Goal: Task Accomplishment & Management: Manage account settings

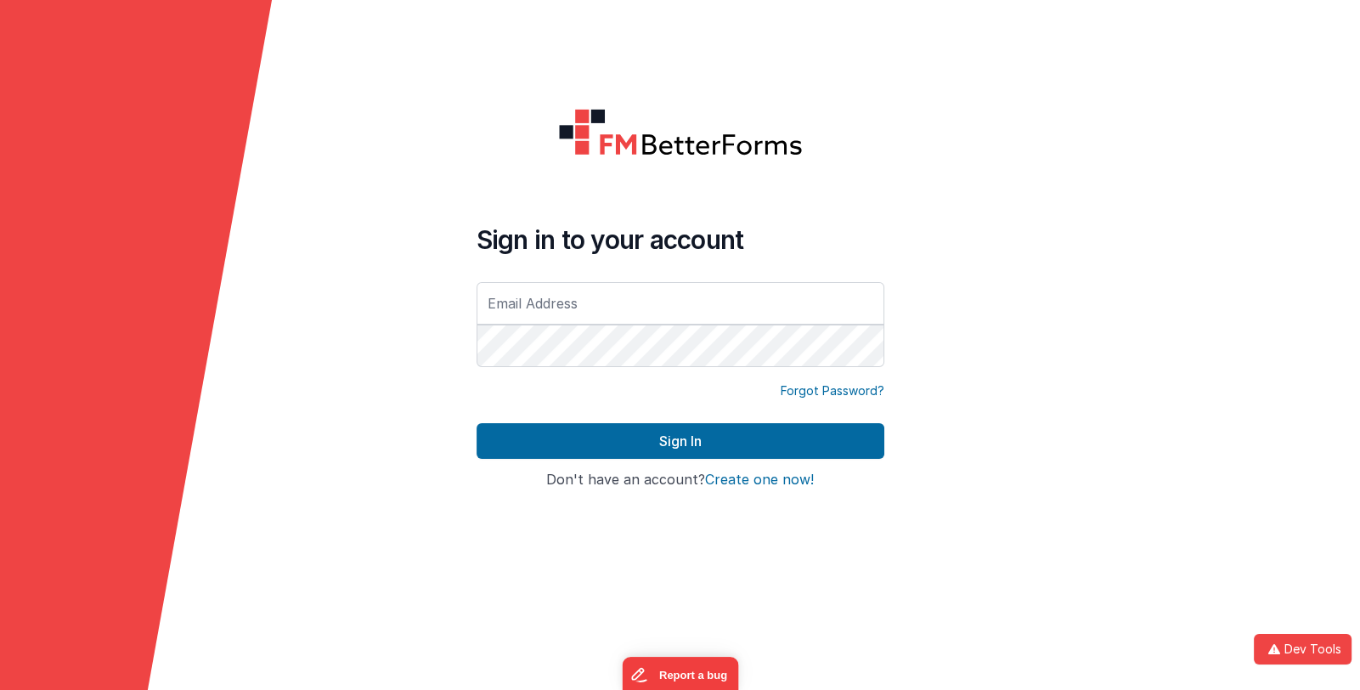
click at [630, 304] on input "text" at bounding box center [681, 303] width 408 height 42
drag, startPoint x: 538, startPoint y: 305, endPoint x: 522, endPoint y: 306, distance: 15.3
click at [522, 306] on input "[PERSON_NAME][EMAIL_ADDRESS][DOMAIN_NAME]" at bounding box center [681, 303] width 408 height 42
type input "[PERSON_NAME][EMAIL_ADDRESS][DOMAIN_NAME]"
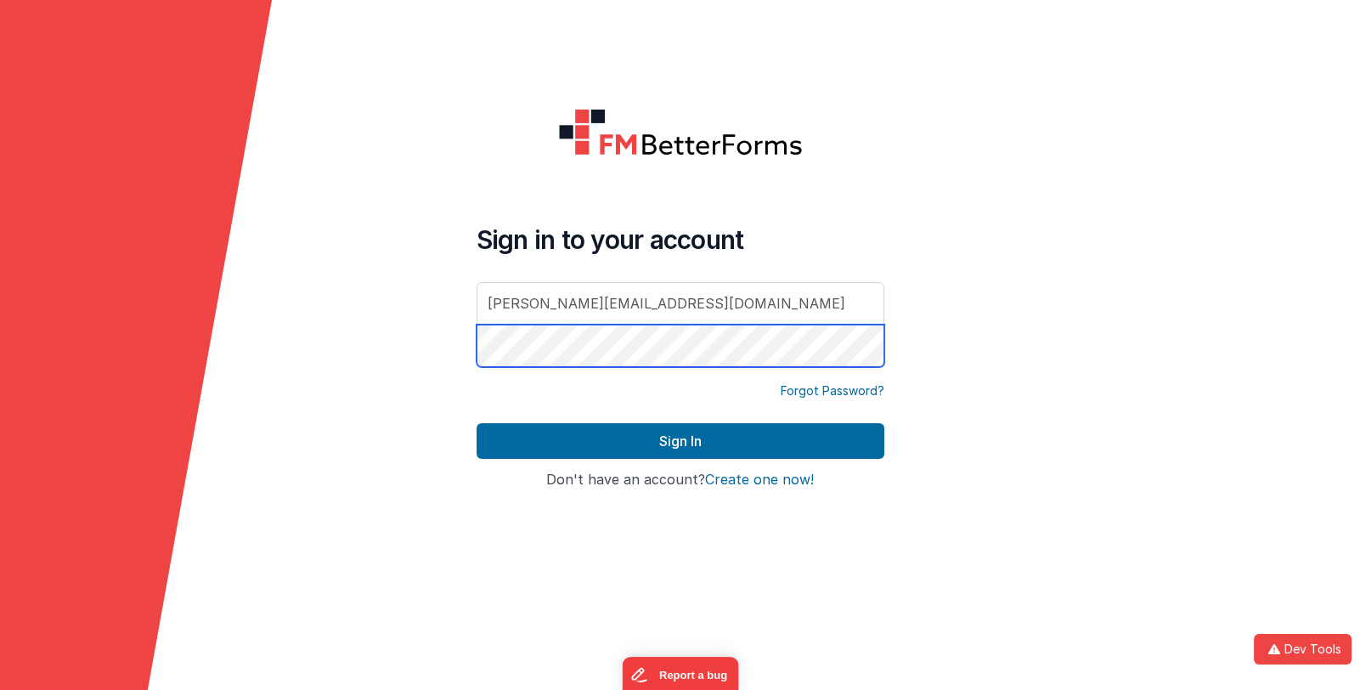
click at [477, 423] on button "Sign In" at bounding box center [681, 441] width 408 height 36
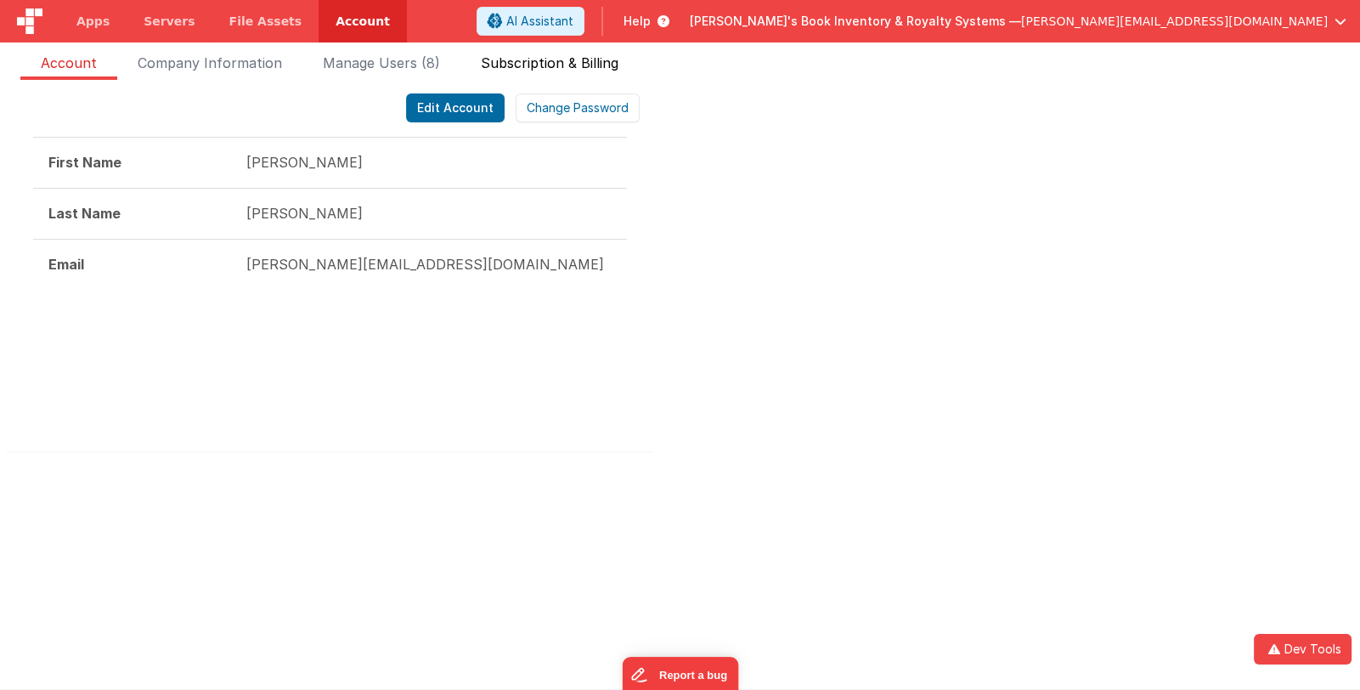
click at [523, 57] on span "Subscription & Billing" at bounding box center [550, 66] width 138 height 27
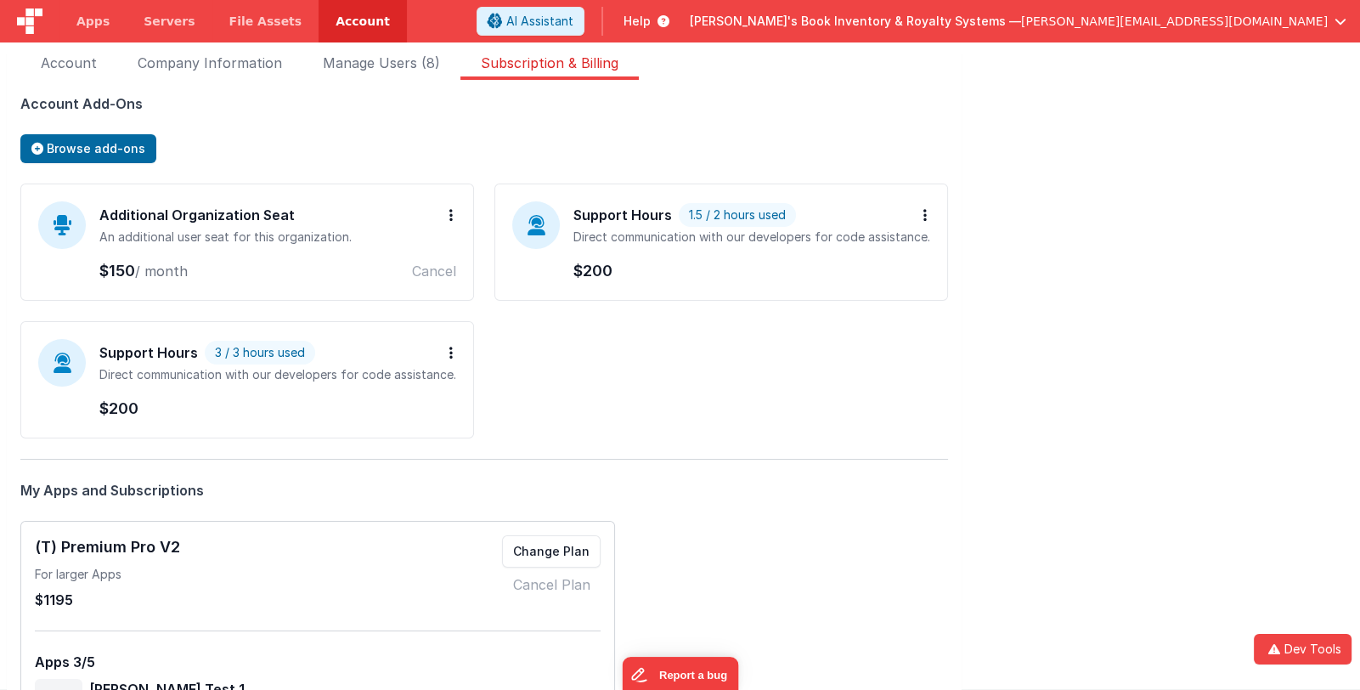
click at [854, 515] on div "Account Add-Ons Browse add-ons Additional Organization Seat Add more seats Remo…" at bounding box center [484, 651] width 928 height 1117
click at [1047, 389] on section "Account FakeApp One Starter Plan Change plan Last payment March 1, 2023 Next pa…" at bounding box center [680, 365] width 1360 height 647
click at [452, 213] on button at bounding box center [451, 214] width 10 height 27
click at [865, 482] on div "Account Add-Ons Browse add-ons Additional Organization Seat Add more seats Remo…" at bounding box center [484, 651] width 928 height 1117
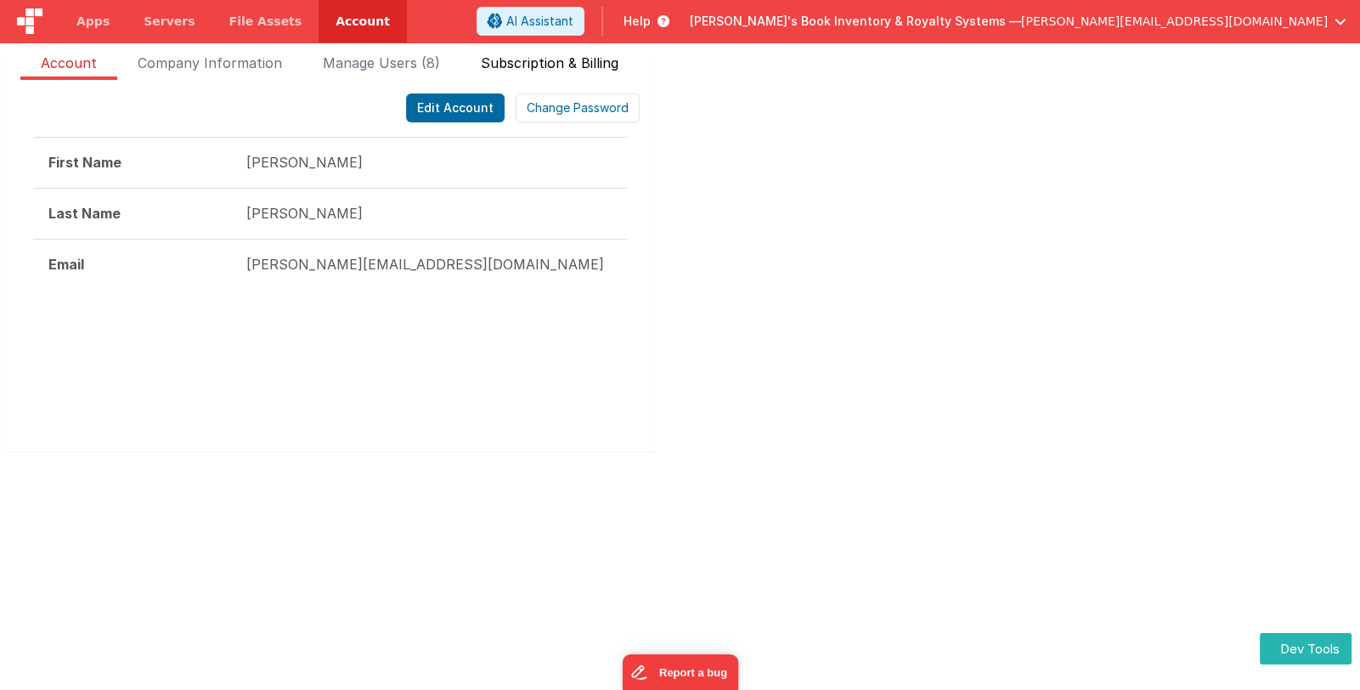
click at [547, 61] on span "Subscription & Billing" at bounding box center [550, 66] width 138 height 27
click at [575, 65] on span "Subscription & Billing" at bounding box center [550, 66] width 138 height 27
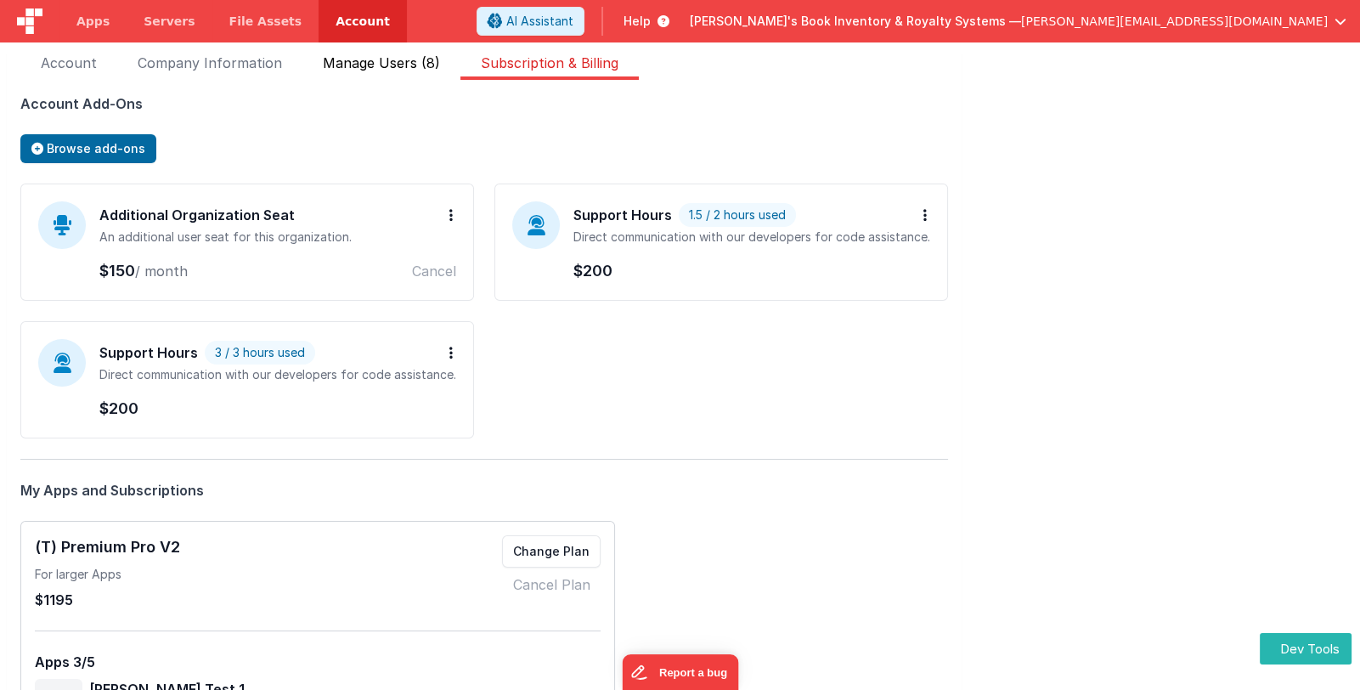
click at [355, 62] on span "Manage Users (8)" at bounding box center [381, 66] width 117 height 27
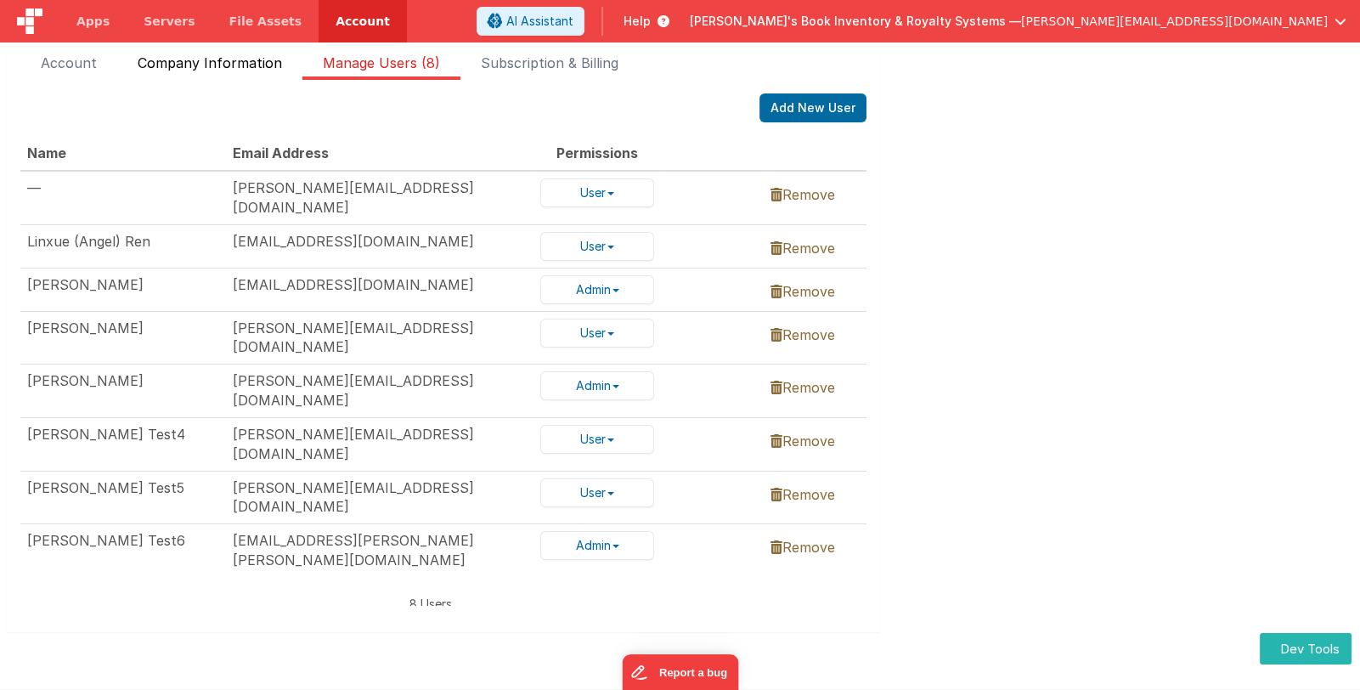
click at [245, 64] on span "Company Information" at bounding box center [210, 66] width 144 height 27
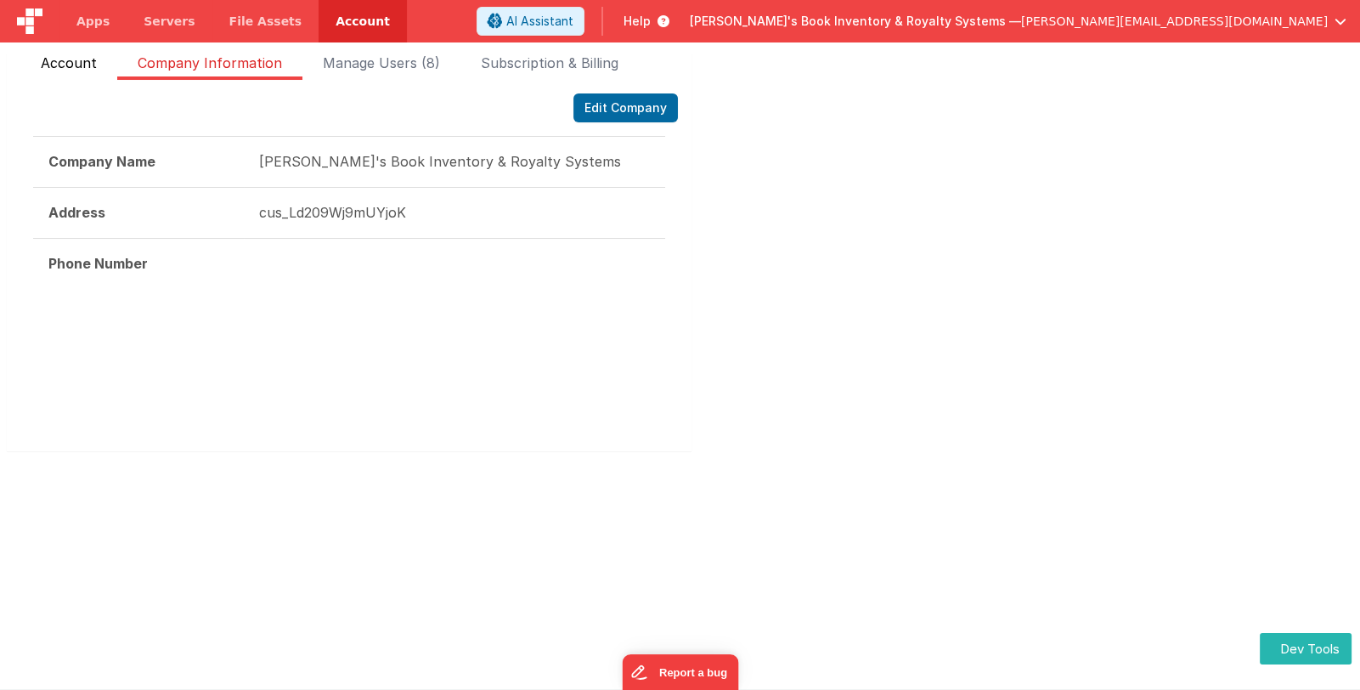
click at [72, 62] on span "Account" at bounding box center [69, 66] width 56 height 27
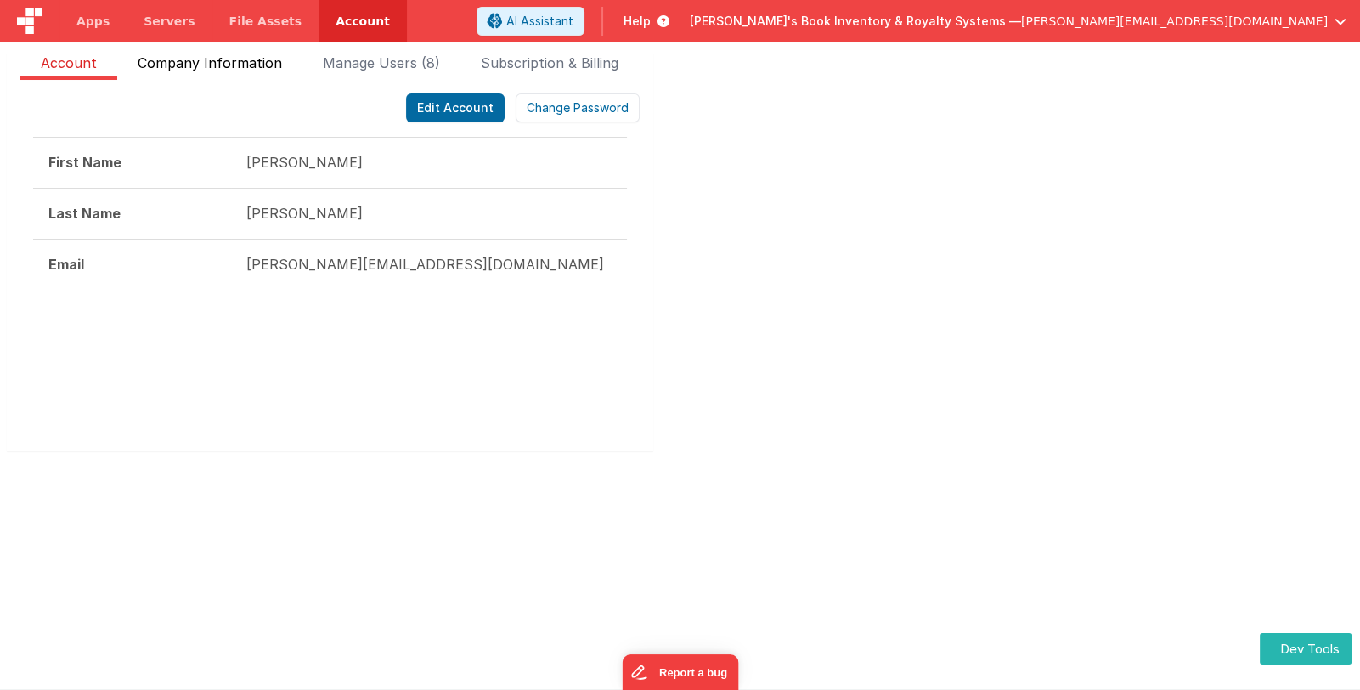
click at [174, 58] on span "Company Information" at bounding box center [210, 66] width 144 height 27
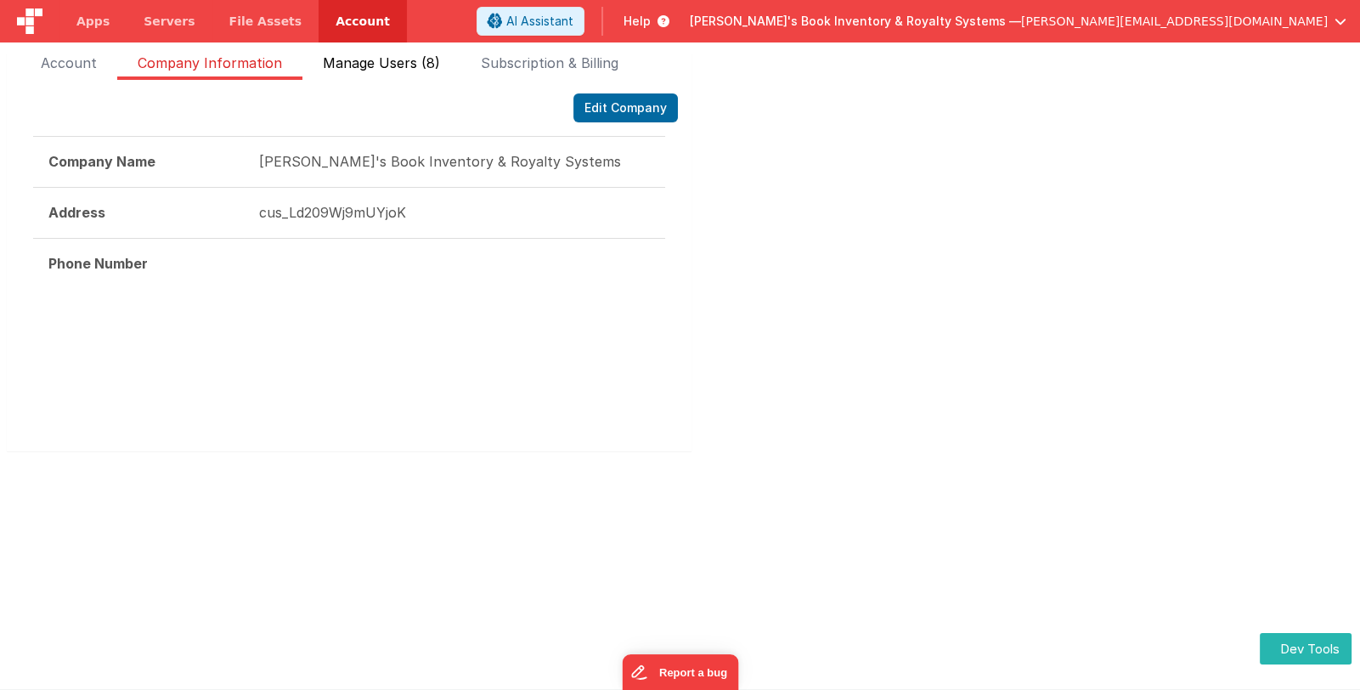
click at [398, 58] on span "Manage Users (8)" at bounding box center [381, 66] width 117 height 27
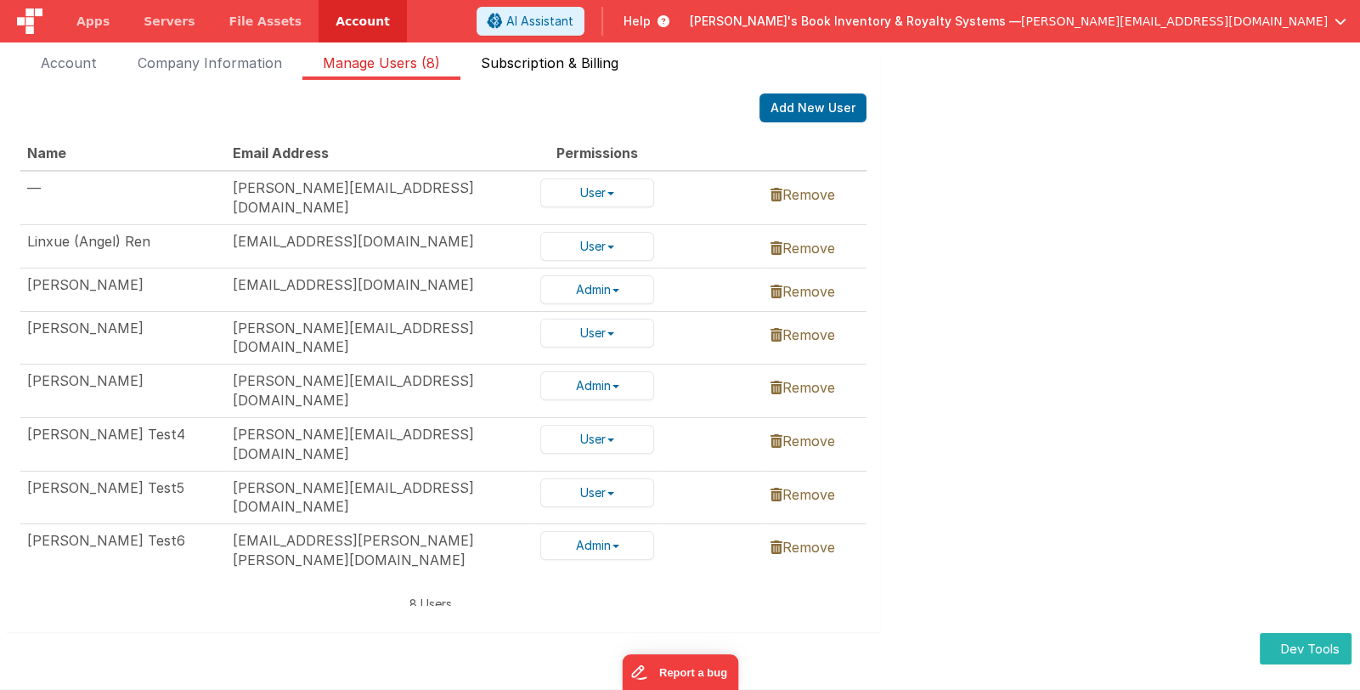
click at [590, 59] on span "Subscription & Billing" at bounding box center [550, 66] width 138 height 27
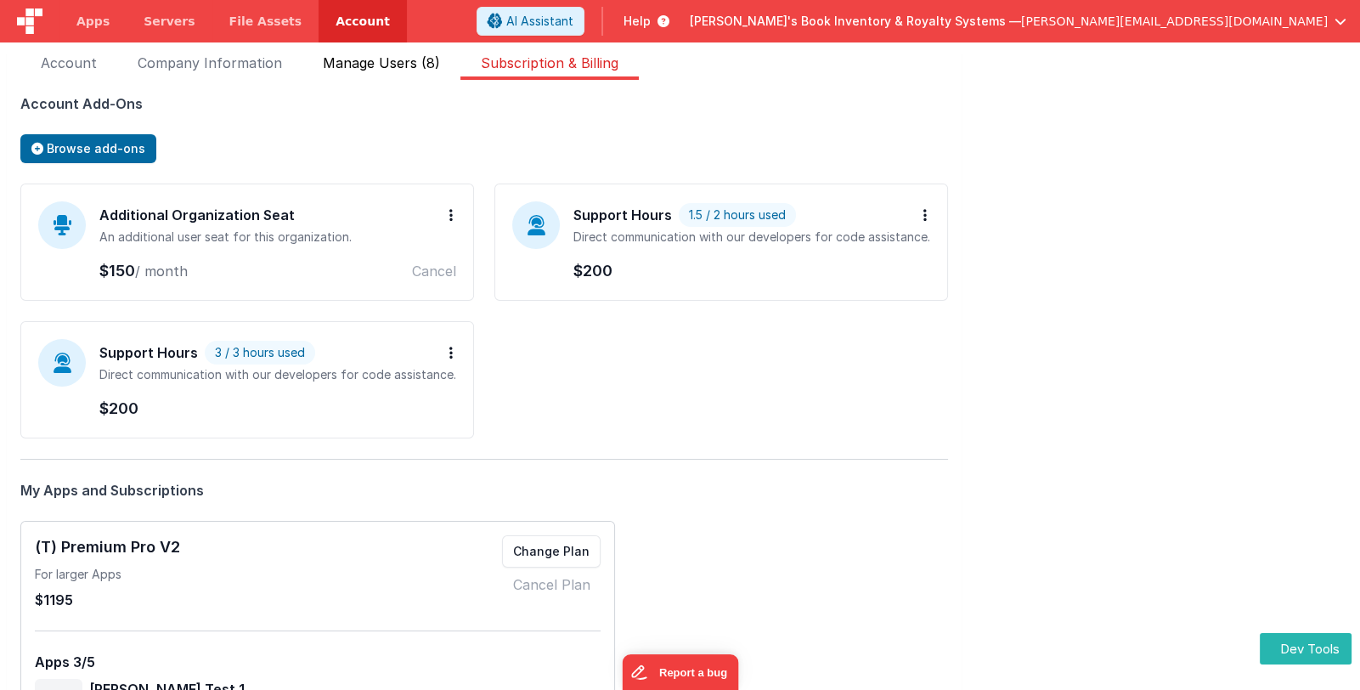
click at [377, 60] on span "Manage Users (8)" at bounding box center [381, 66] width 117 height 27
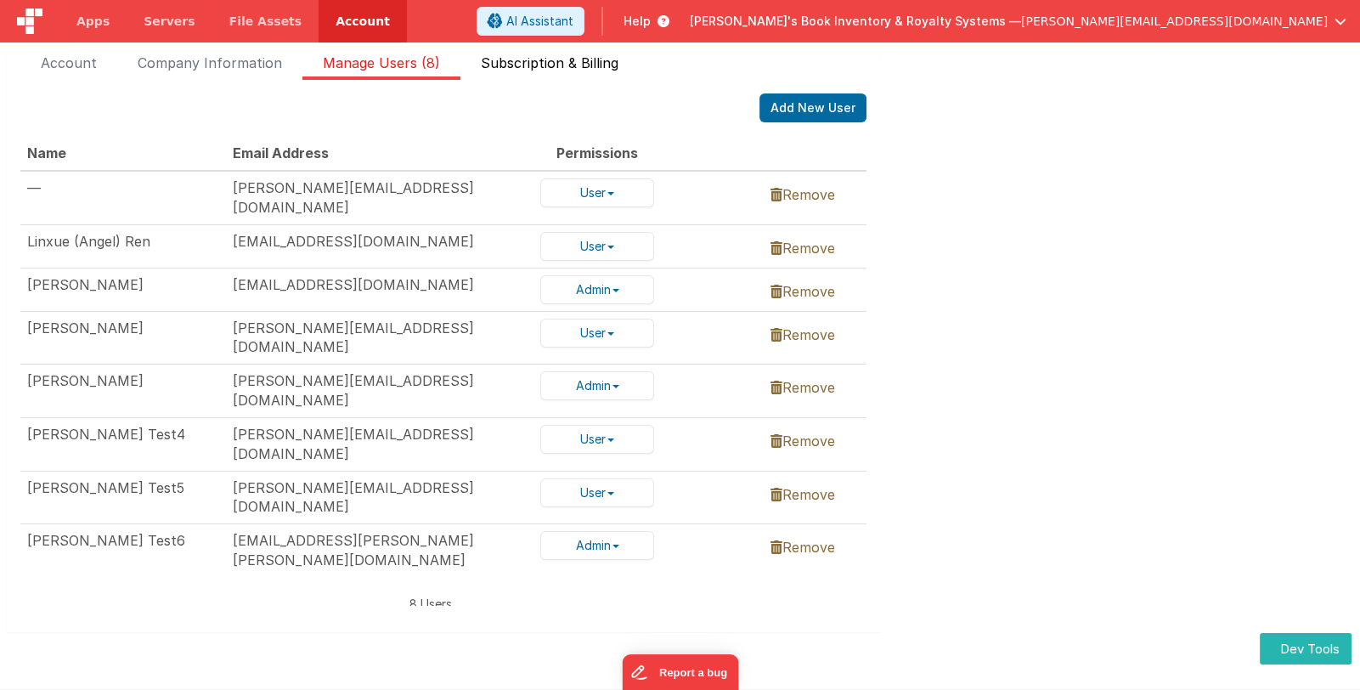
click at [552, 58] on span "Subscription & Billing" at bounding box center [550, 66] width 138 height 27
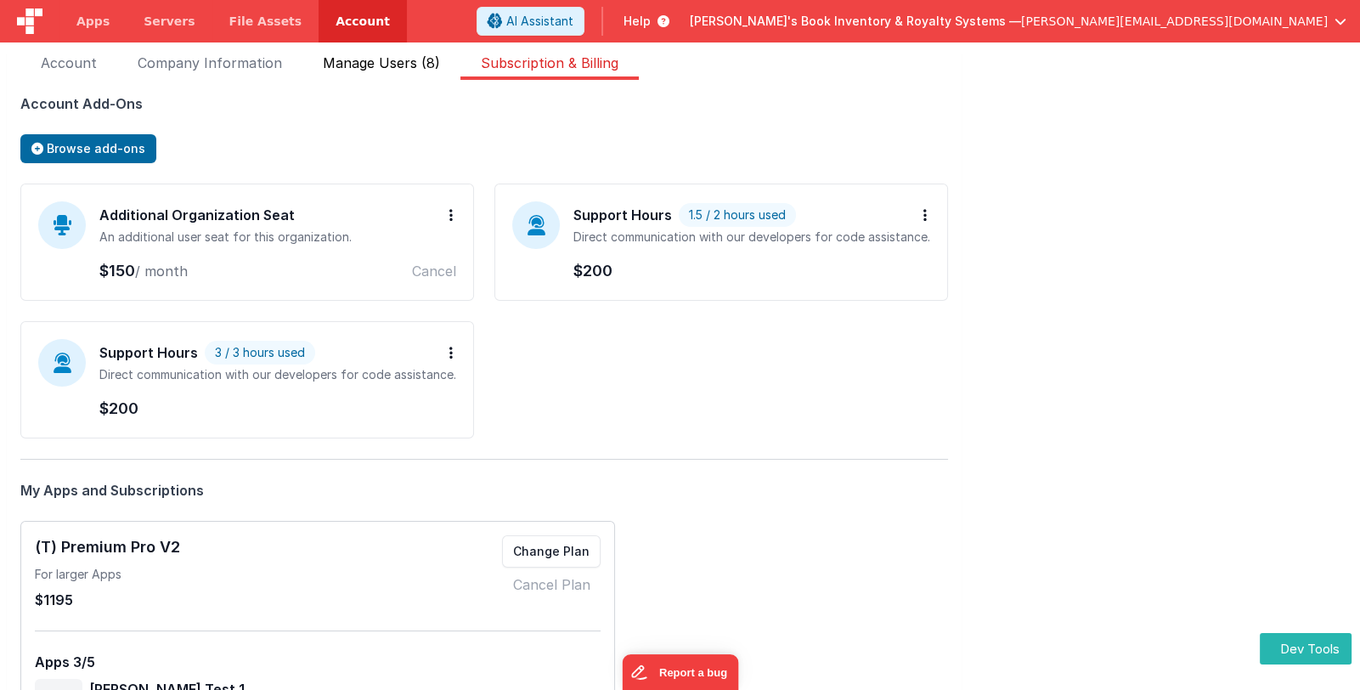
click at [396, 68] on span "Manage Users (8)" at bounding box center [381, 66] width 117 height 27
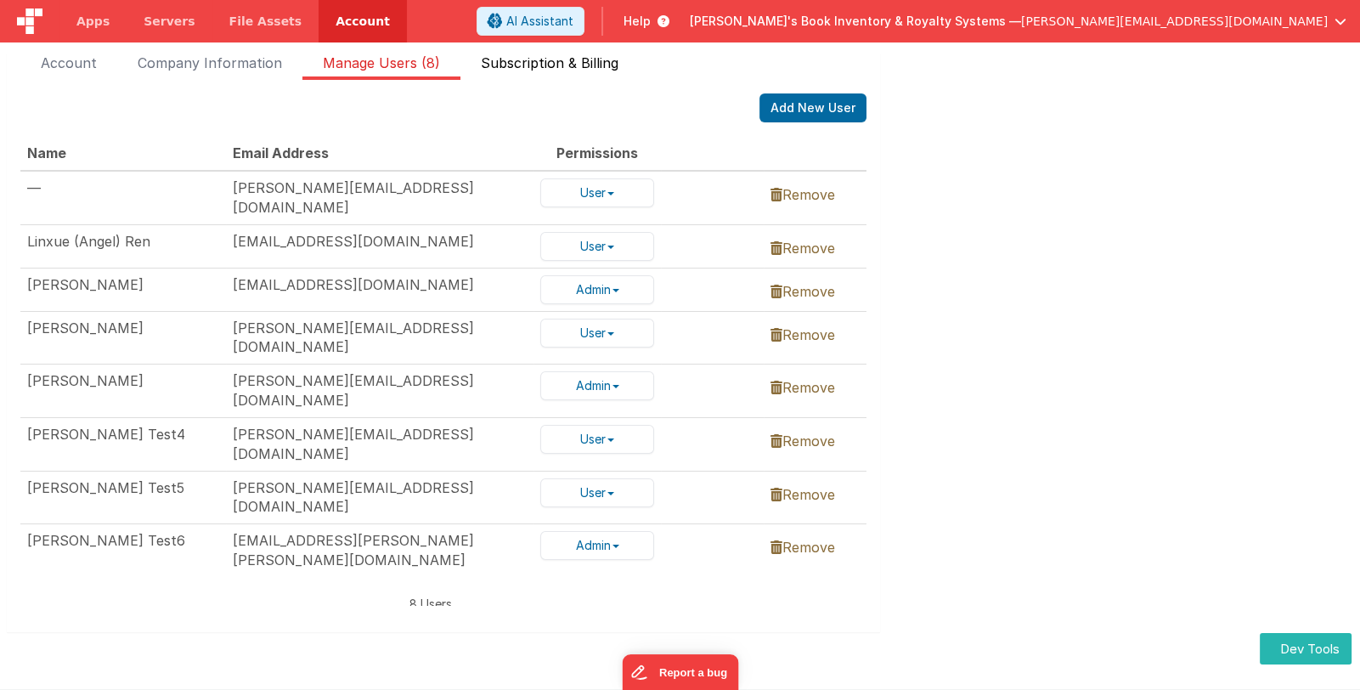
click at [524, 59] on span "Subscription & Billing" at bounding box center [550, 66] width 138 height 27
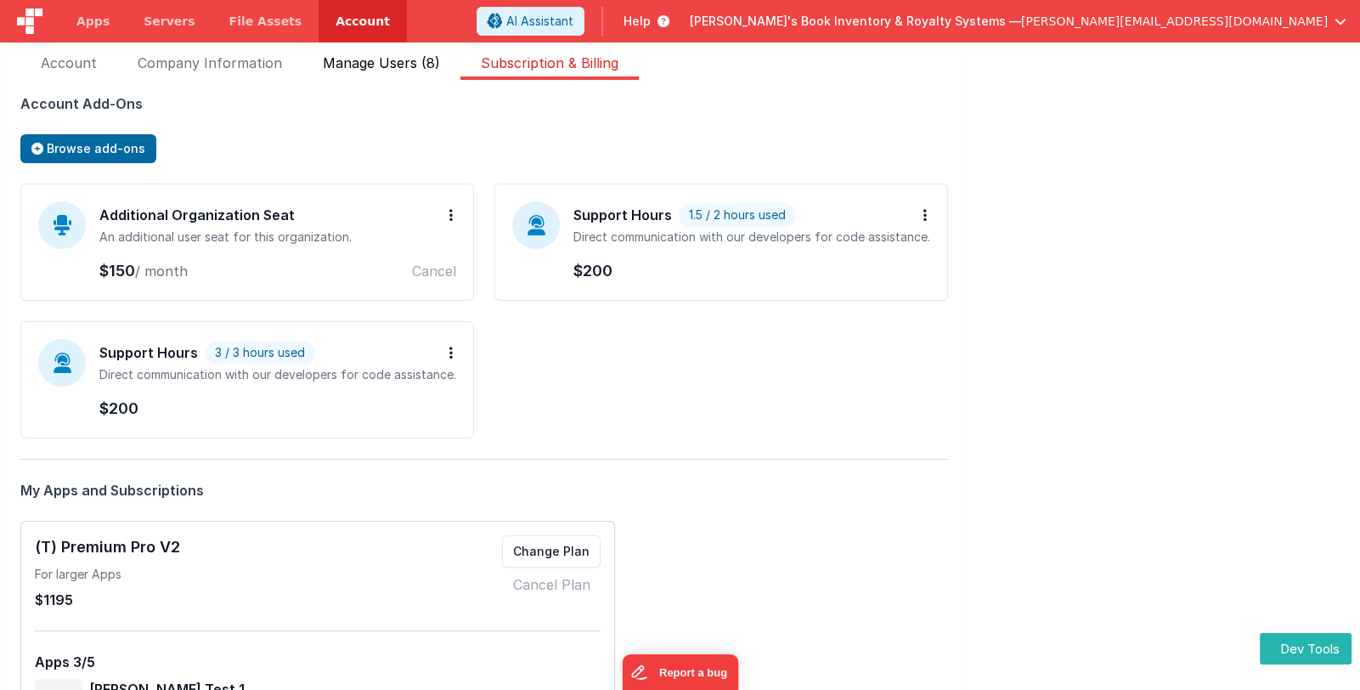
click at [397, 66] on span "Manage Users (8)" at bounding box center [381, 66] width 117 height 27
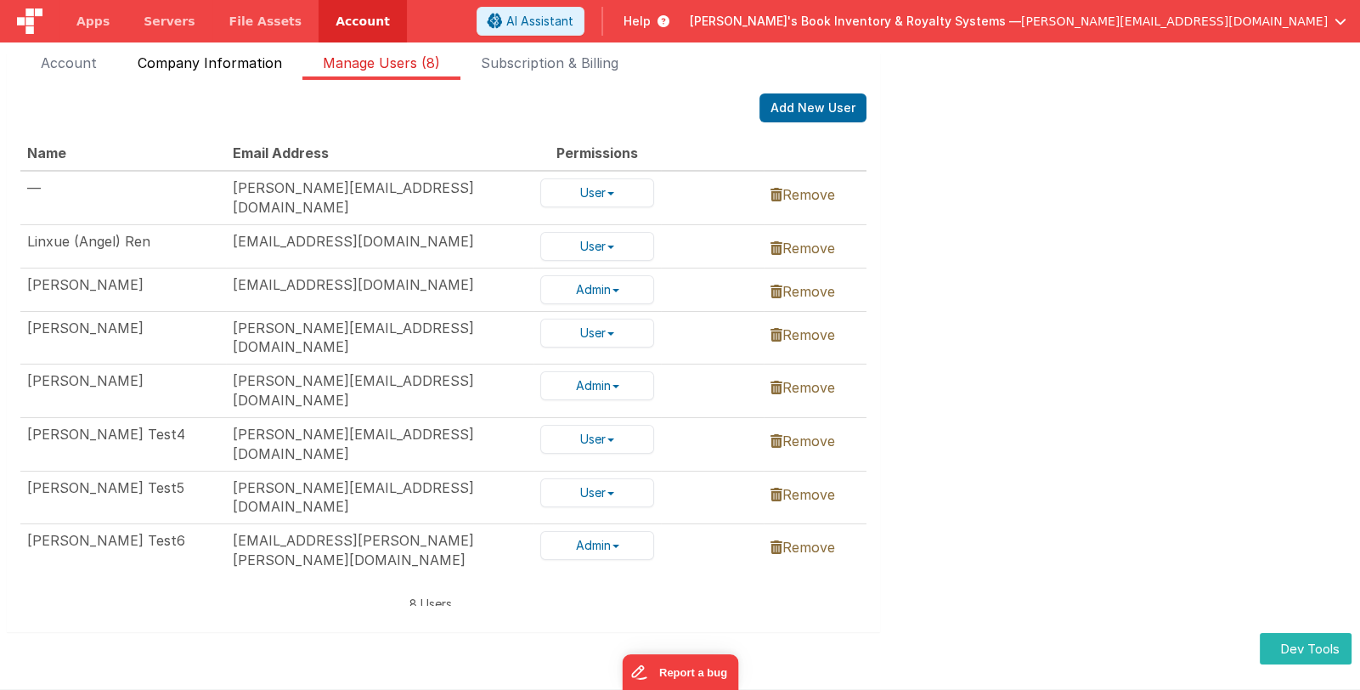
click at [255, 59] on span "Company Information" at bounding box center [210, 66] width 144 height 27
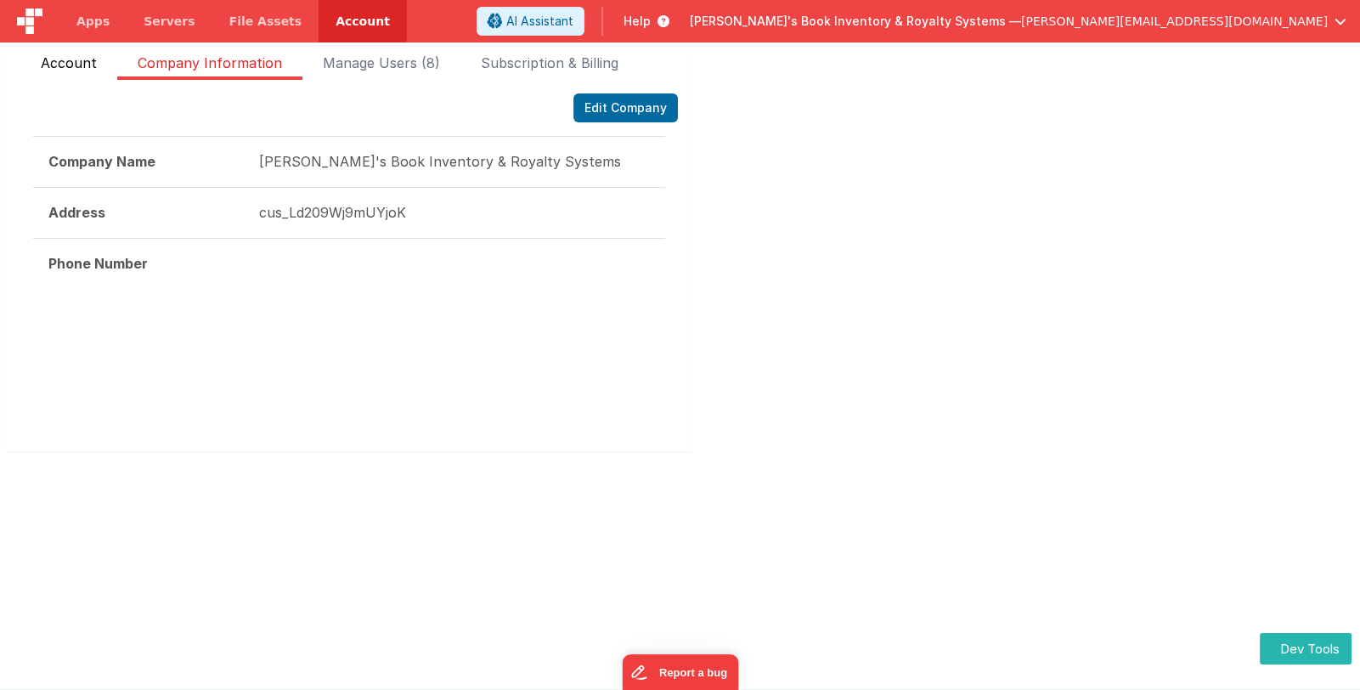
click at [68, 68] on span "Account" at bounding box center [69, 66] width 56 height 27
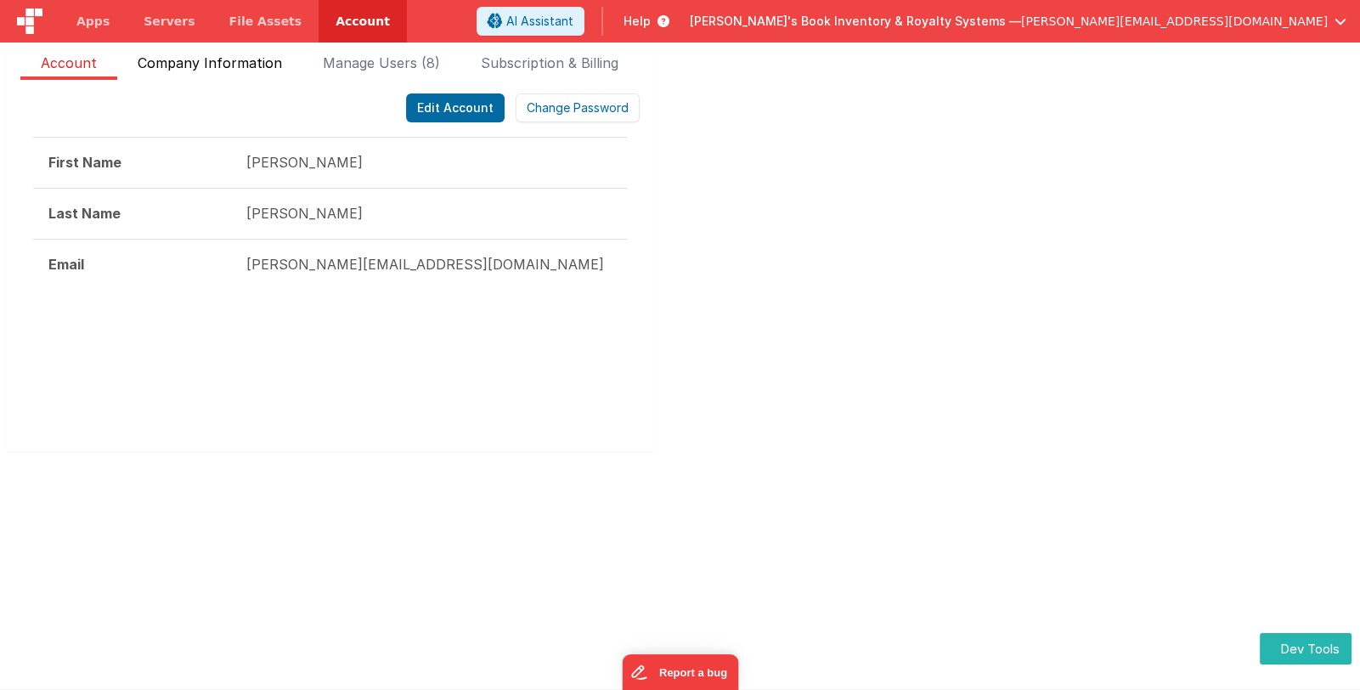
click at [208, 65] on span "Company Information" at bounding box center [210, 66] width 144 height 27
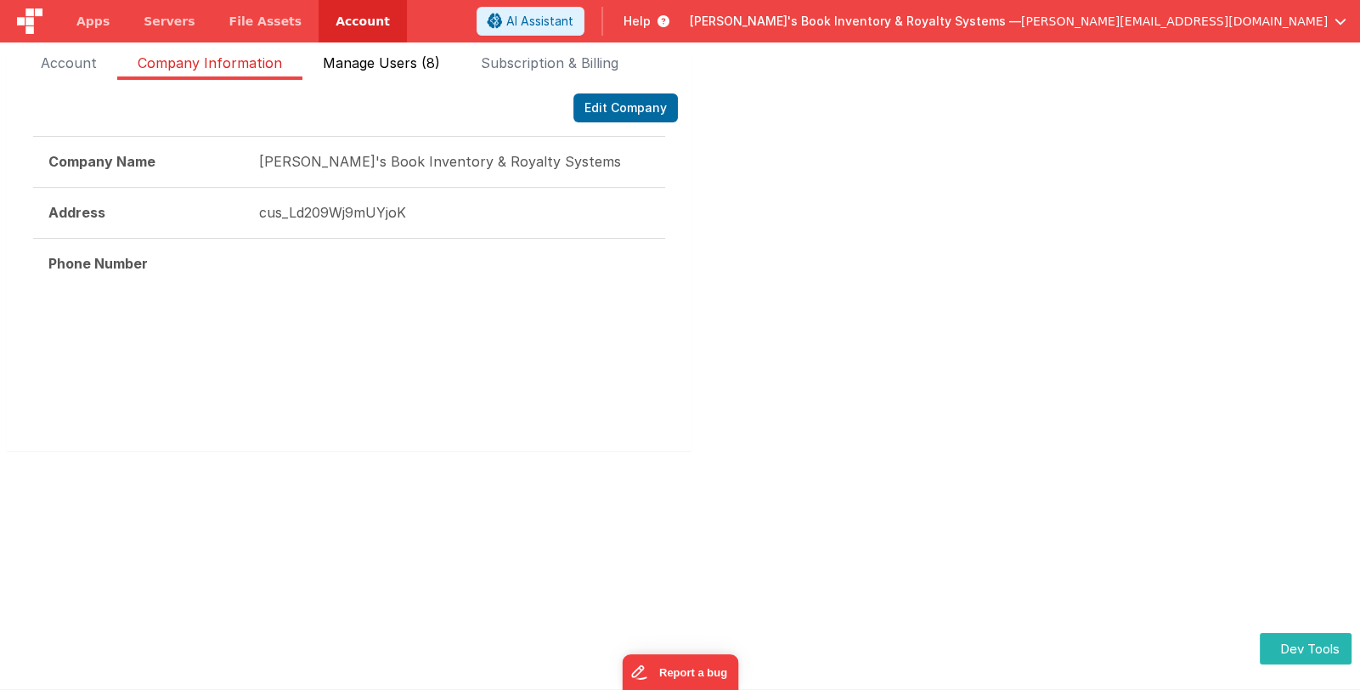
click at [355, 66] on span "Manage Users (8)" at bounding box center [381, 66] width 117 height 27
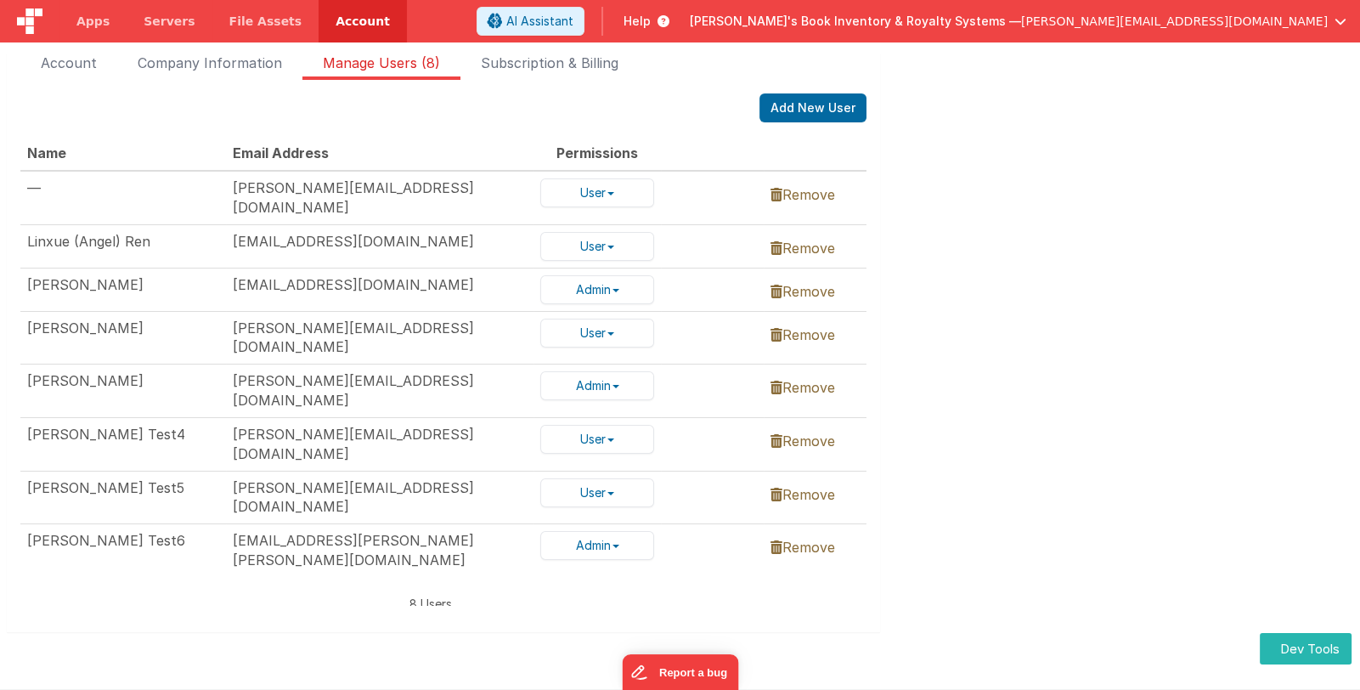
click at [536, 49] on div "Account Company Information Manage Users (8) Subscription & Billing Edit Accoun…" at bounding box center [443, 345] width 873 height 607
click at [534, 59] on span "Subscription & Billing" at bounding box center [550, 66] width 138 height 27
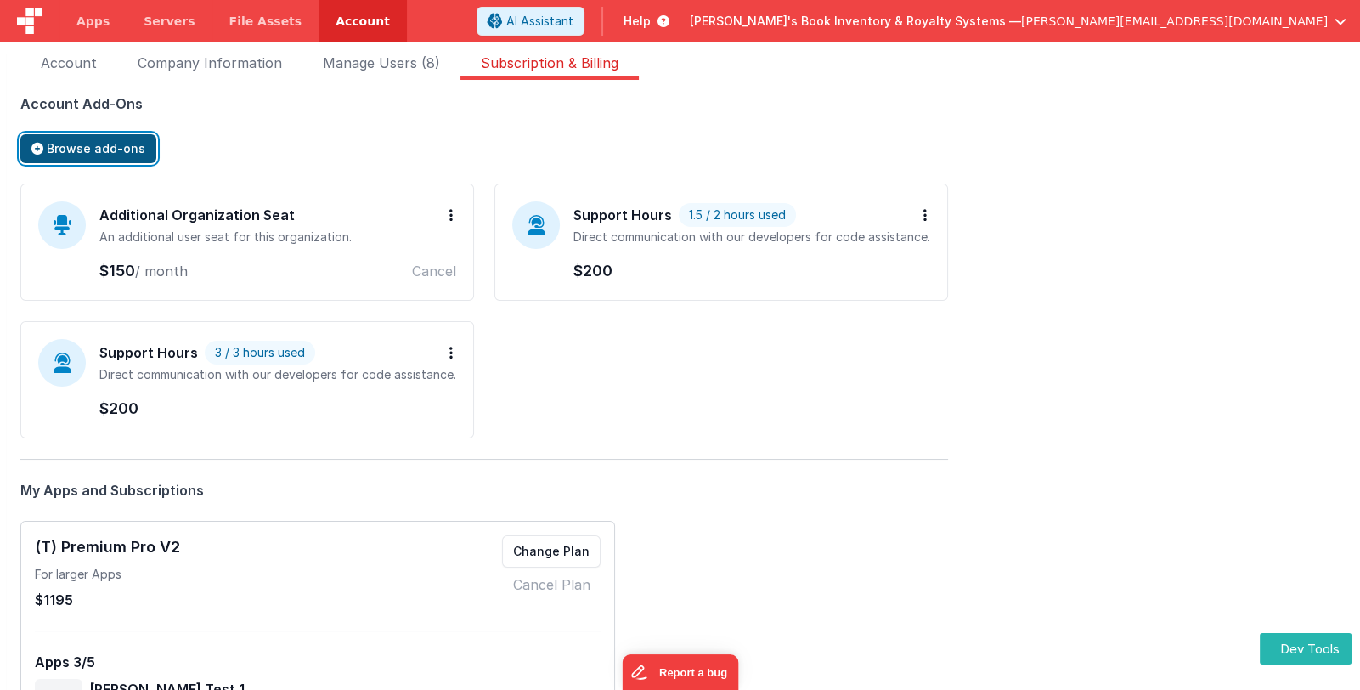
click at [117, 148] on span "Browse add-ons" at bounding box center [96, 148] width 99 height 14
click at [680, 427] on div "Additional Organization Seat Add more seats Remove An additional user seat for …" at bounding box center [484, 322] width 928 height 276
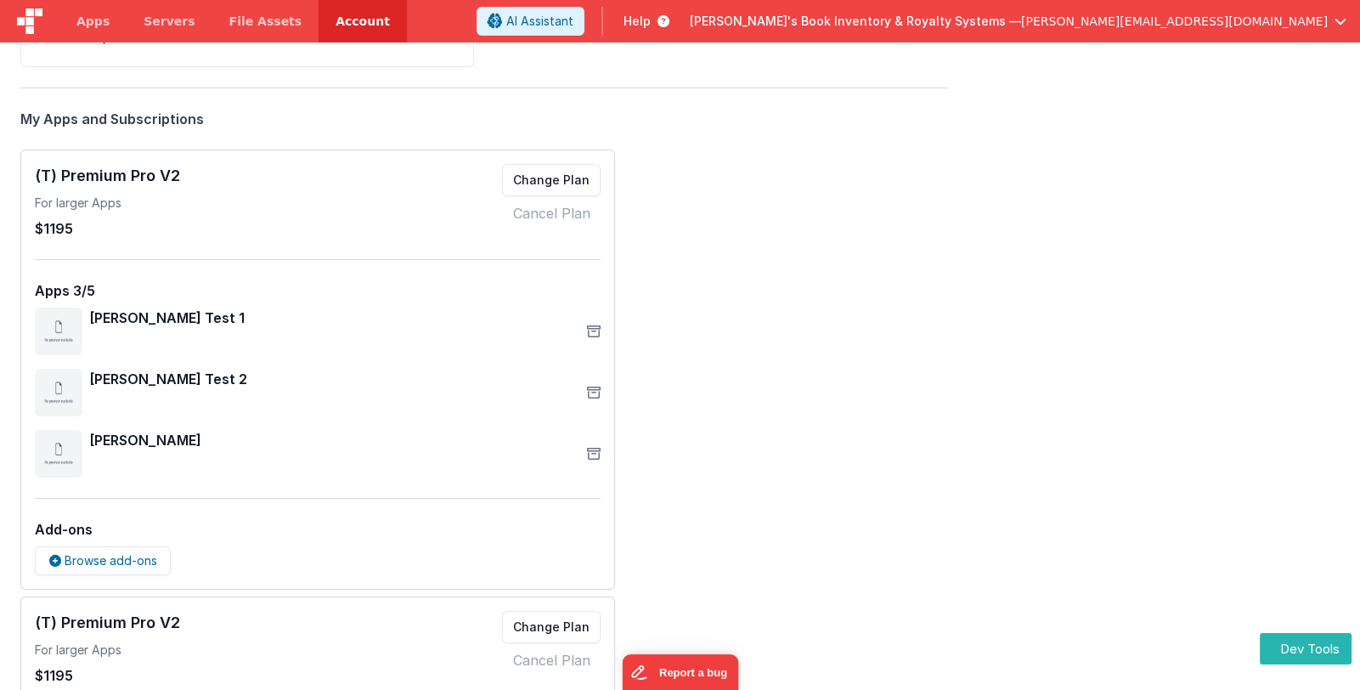
scroll to position [562, 0]
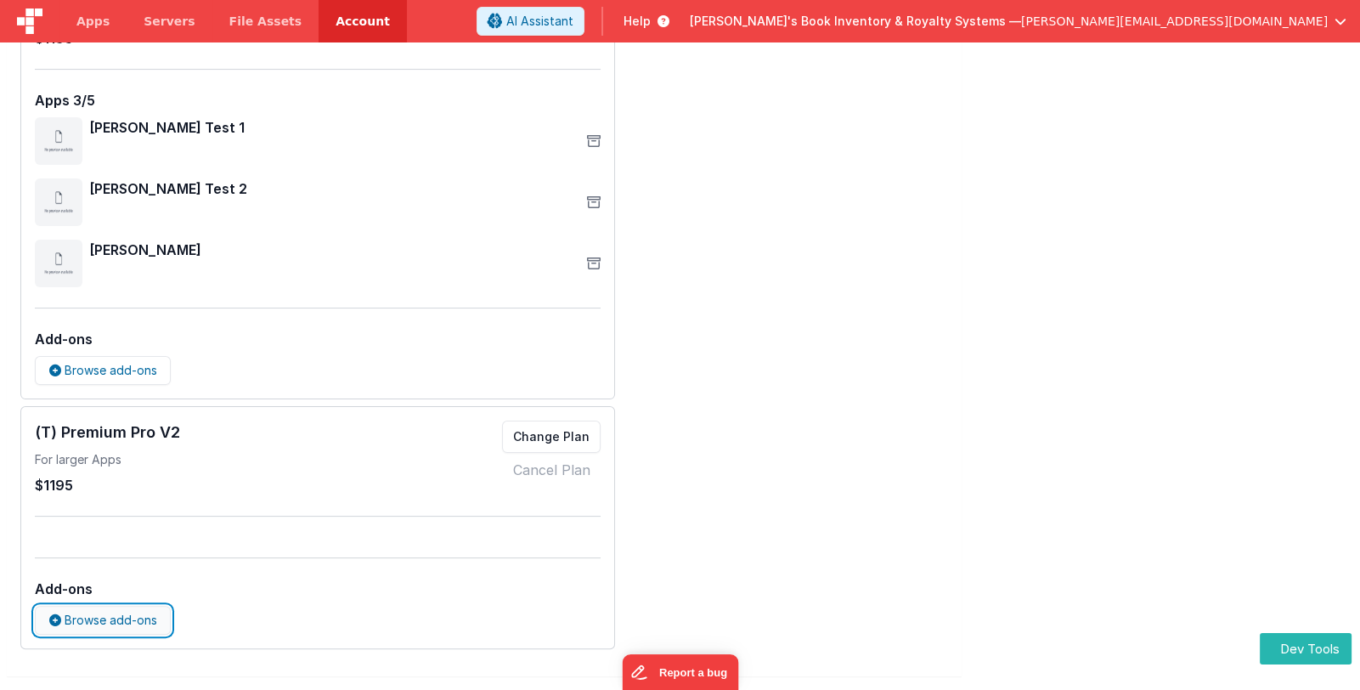
click at [110, 618] on span "Browse add‑ons" at bounding box center [111, 620] width 93 height 14
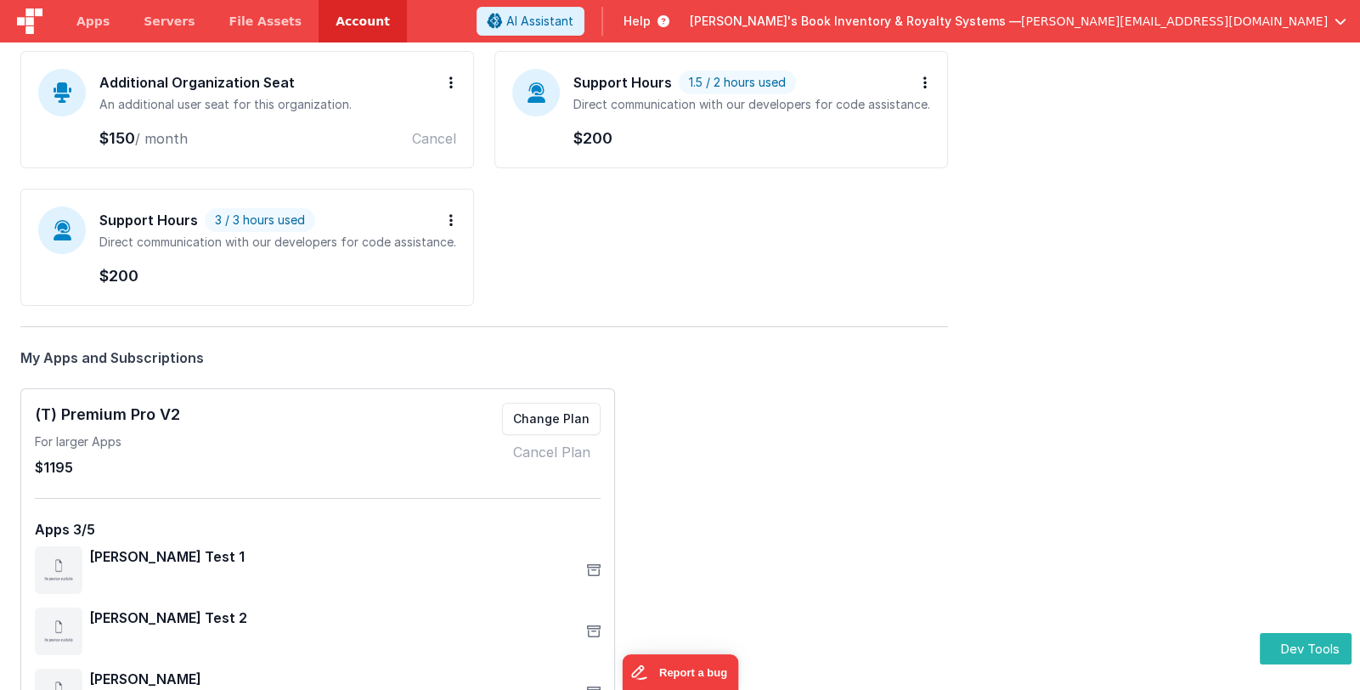
scroll to position [0, 0]
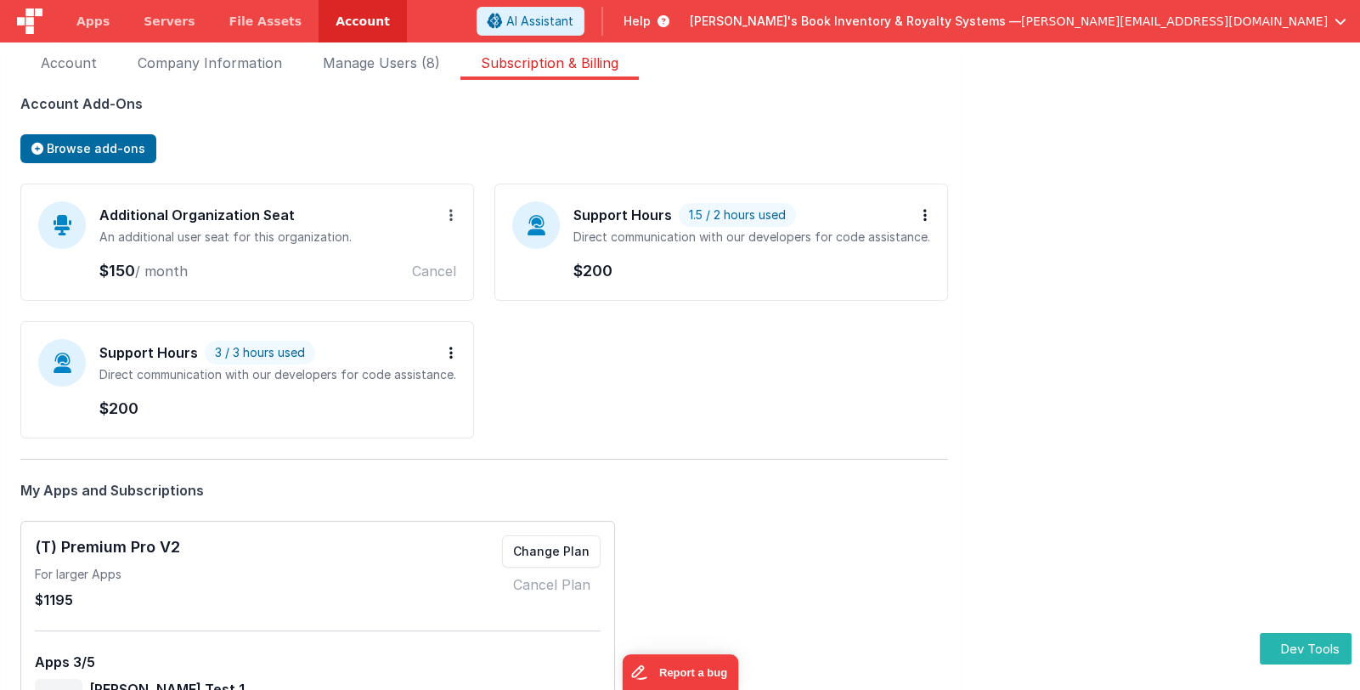
click at [450, 217] on button at bounding box center [451, 214] width 10 height 27
click at [496, 200] on slot at bounding box center [491, 197] width 20 height 27
click at [449, 211] on icon at bounding box center [450, 215] width 3 height 14
click at [491, 231] on slot at bounding box center [489, 231] width 17 height 27
click at [663, 460] on div "Account Add-Ons Browse add-ons Additional Organization Seat Add more seats Remo…" at bounding box center [484, 651] width 928 height 1117
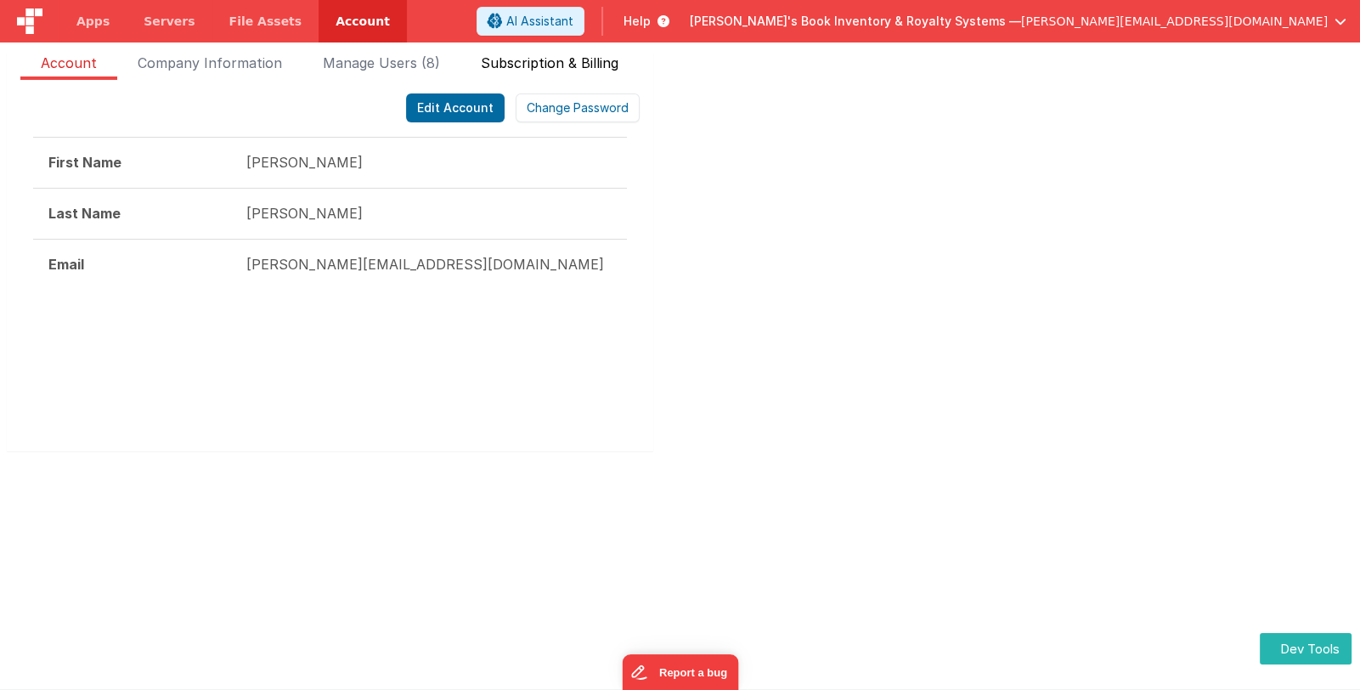
click at [568, 58] on span "Subscription & Billing" at bounding box center [550, 66] width 138 height 27
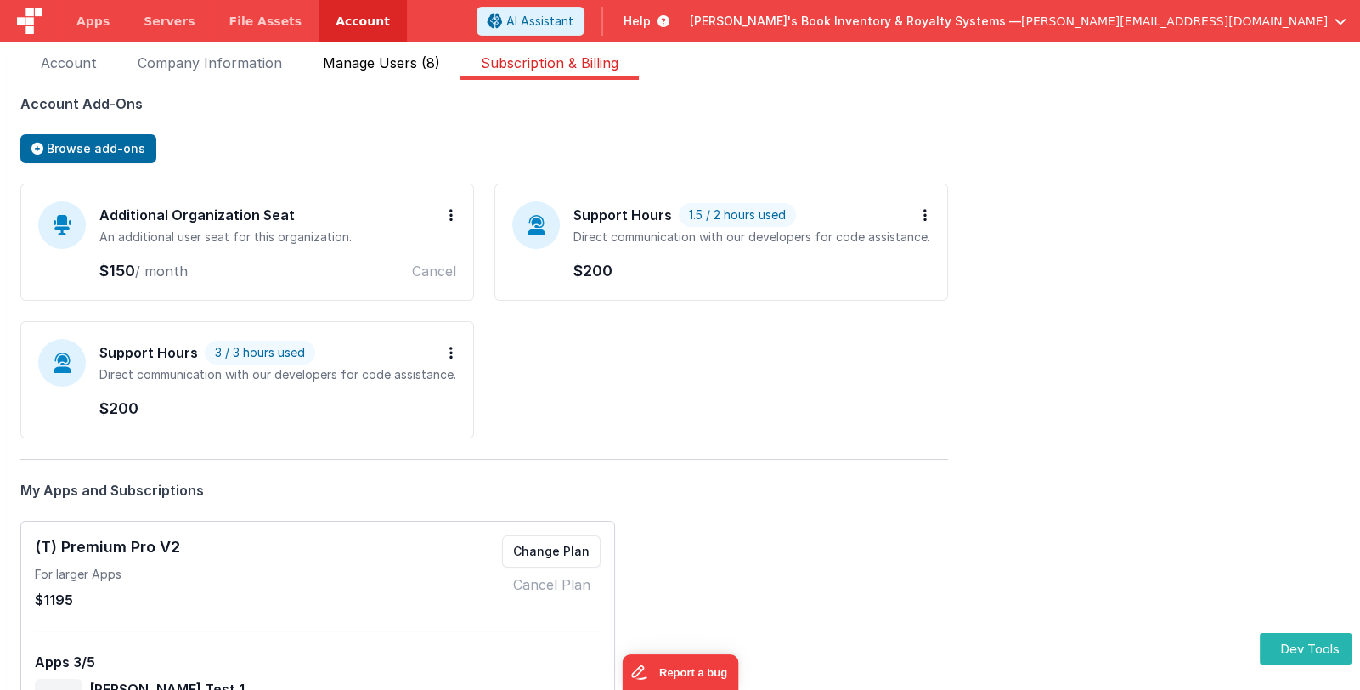
click at [358, 62] on span "Manage Users (8)" at bounding box center [381, 66] width 117 height 27
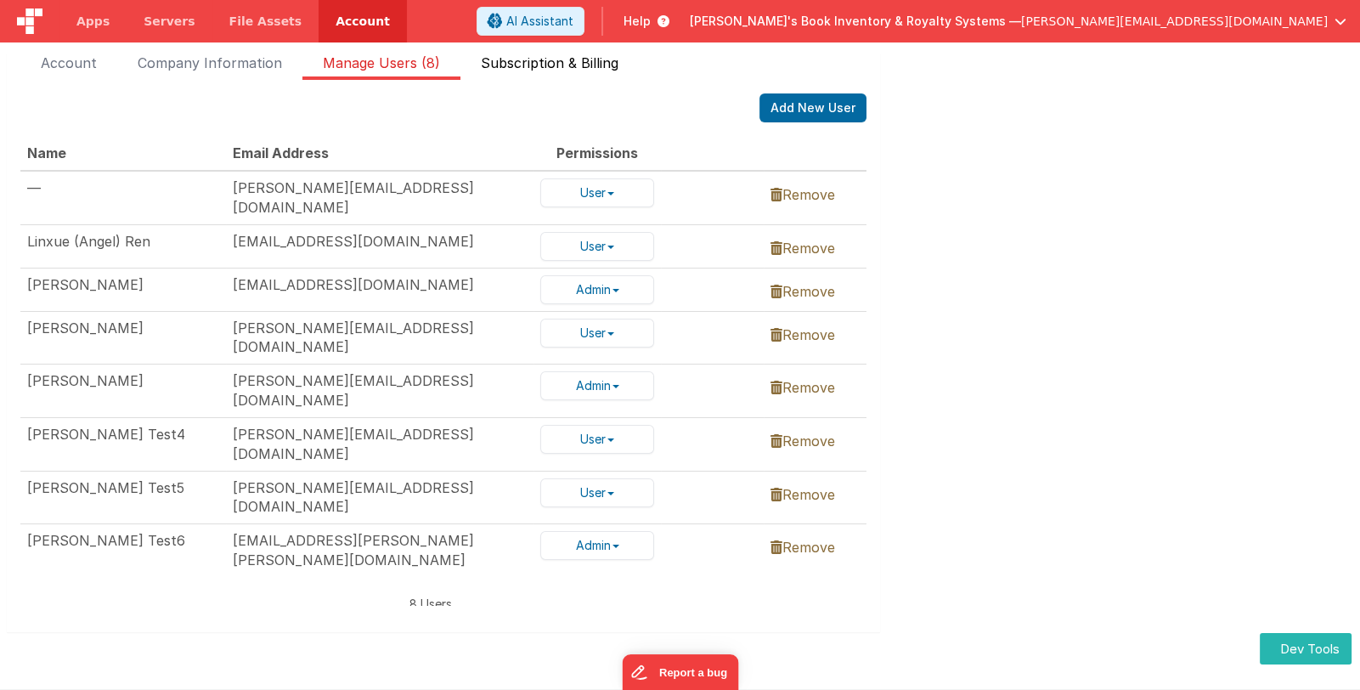
click at [547, 60] on span "Subscription & Billing" at bounding box center [550, 66] width 138 height 27
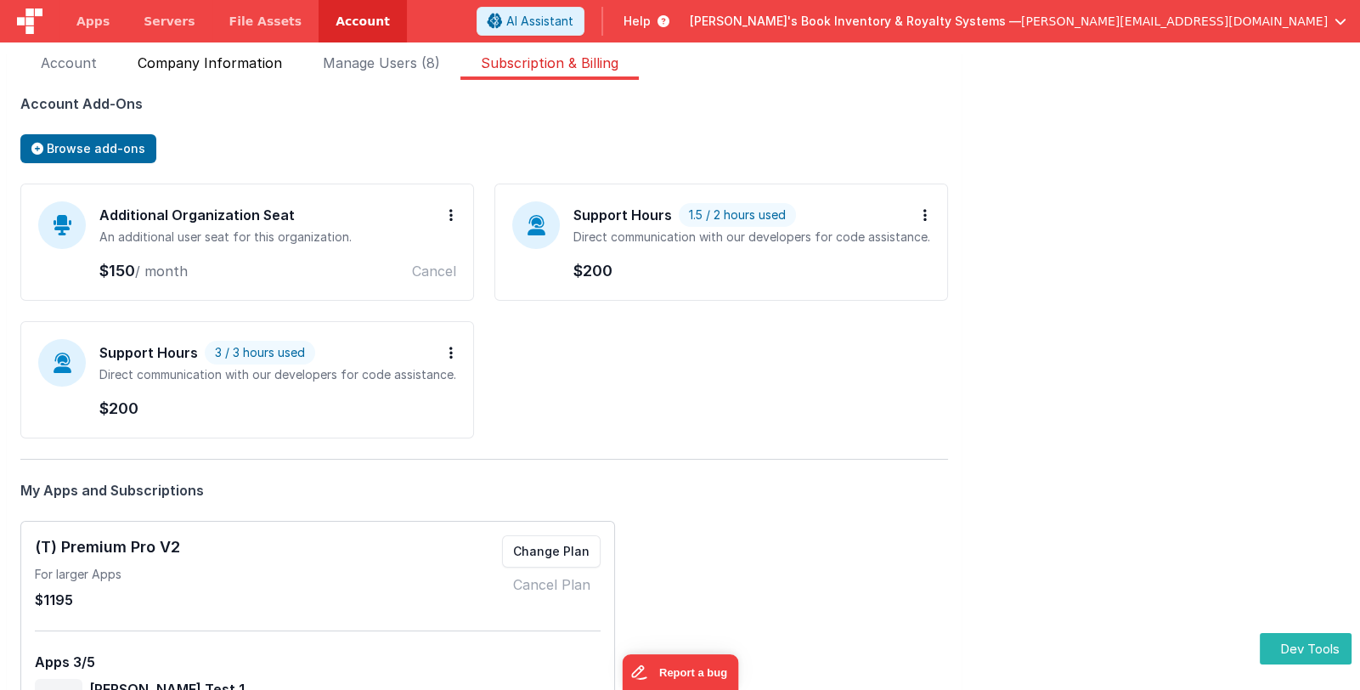
click at [224, 66] on span "Company Information" at bounding box center [210, 66] width 144 height 27
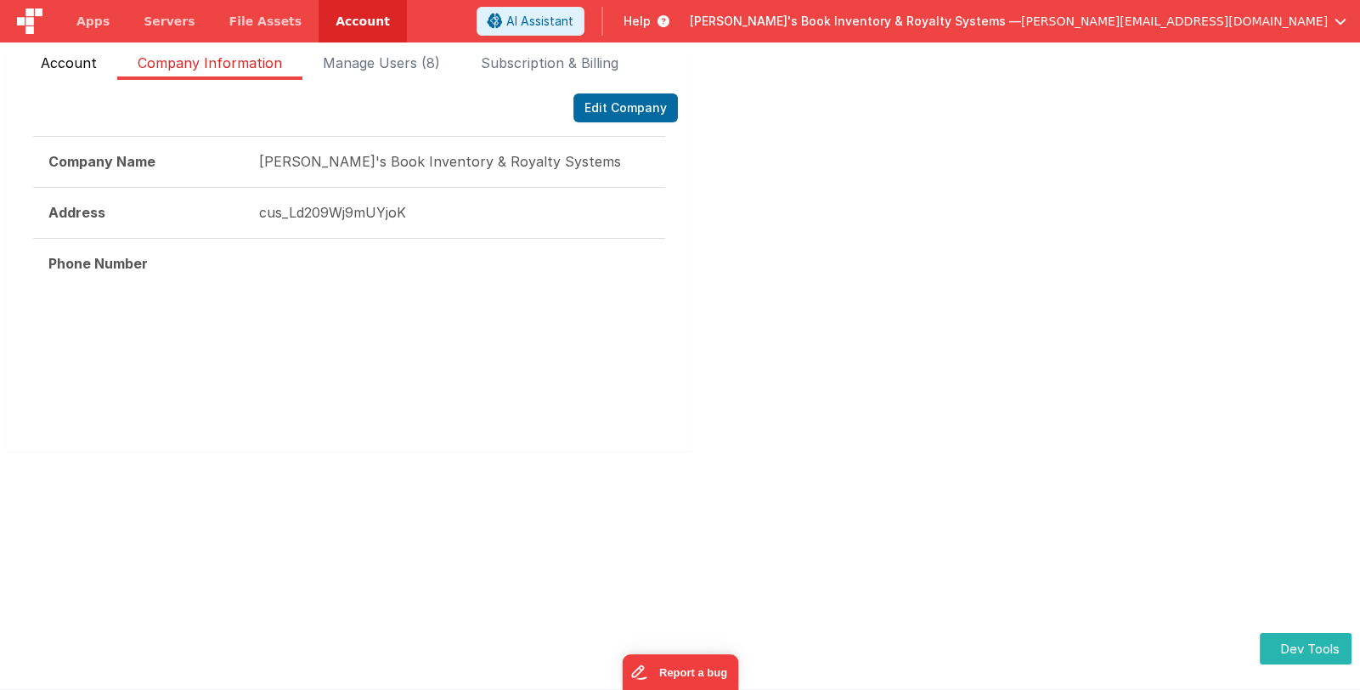
click at [78, 65] on span "Account" at bounding box center [69, 66] width 56 height 27
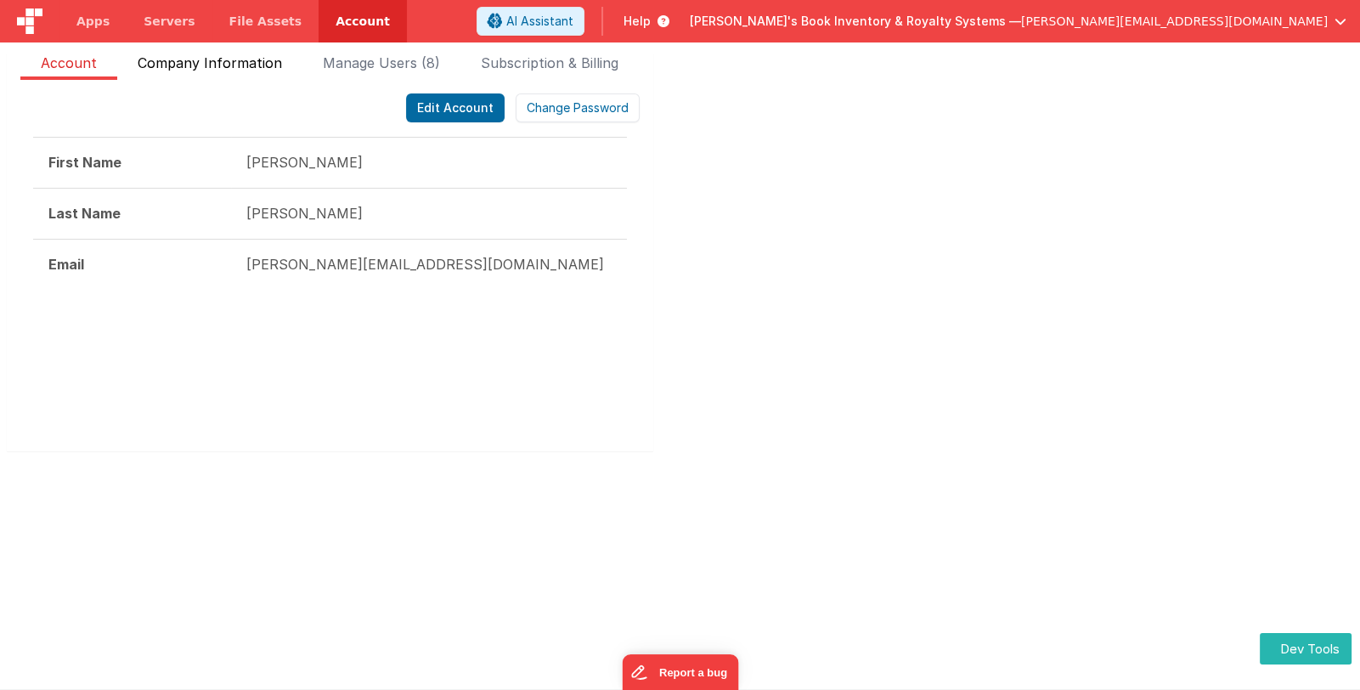
click at [213, 62] on span "Company Information" at bounding box center [210, 66] width 144 height 27
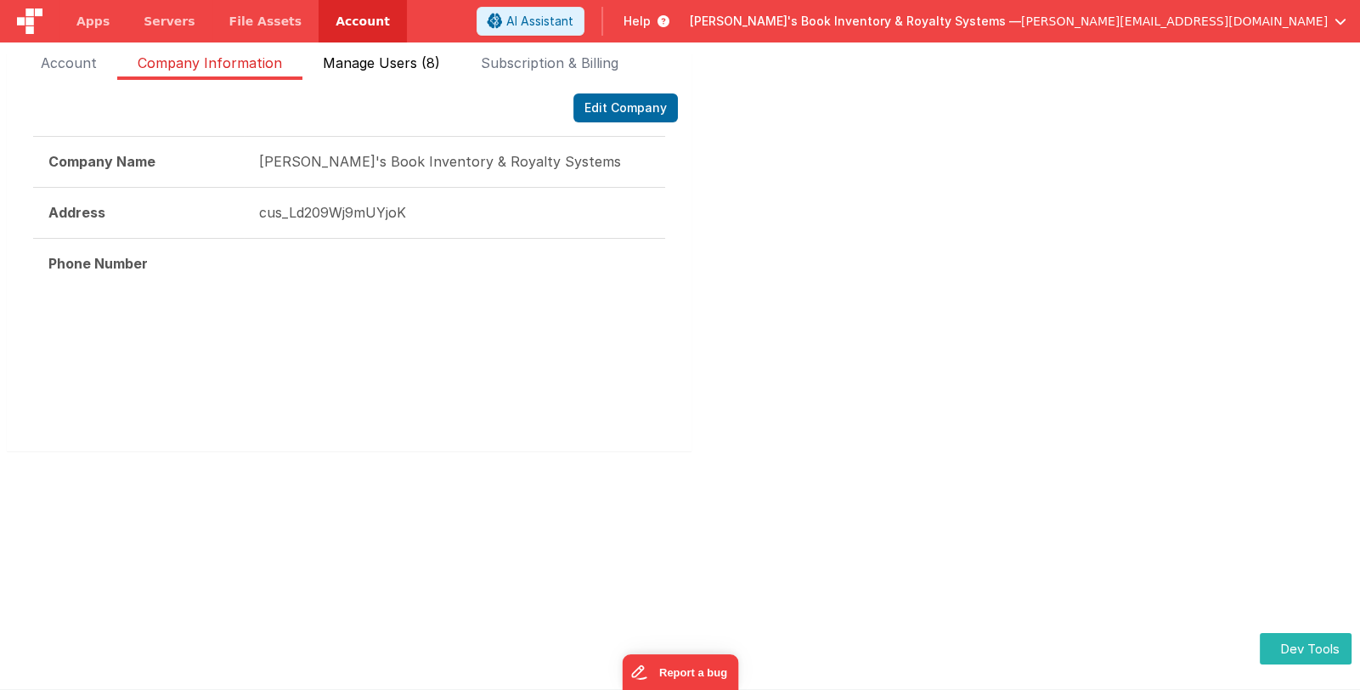
click at [398, 58] on span "Manage Users (8)" at bounding box center [381, 66] width 117 height 27
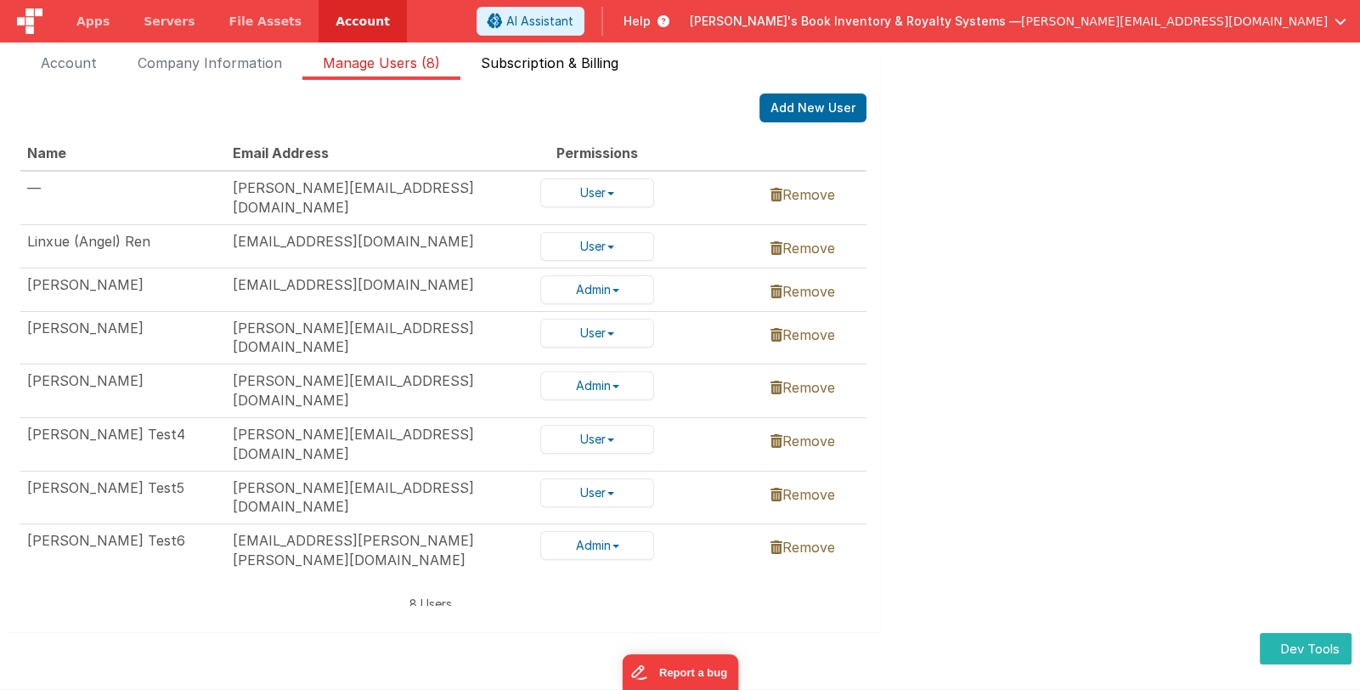
click at [559, 53] on span "Subscription & Billing" at bounding box center [550, 66] width 138 height 27
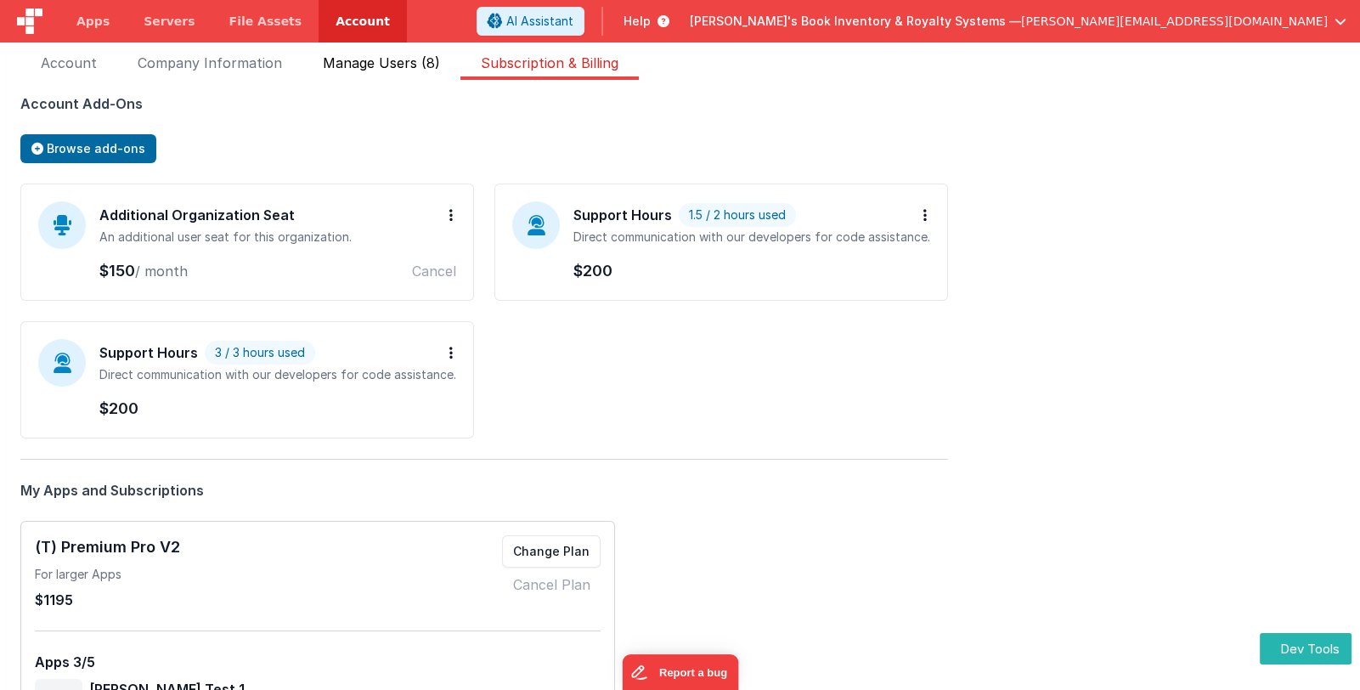
click at [406, 68] on span "Manage Users (8)" at bounding box center [381, 66] width 117 height 27
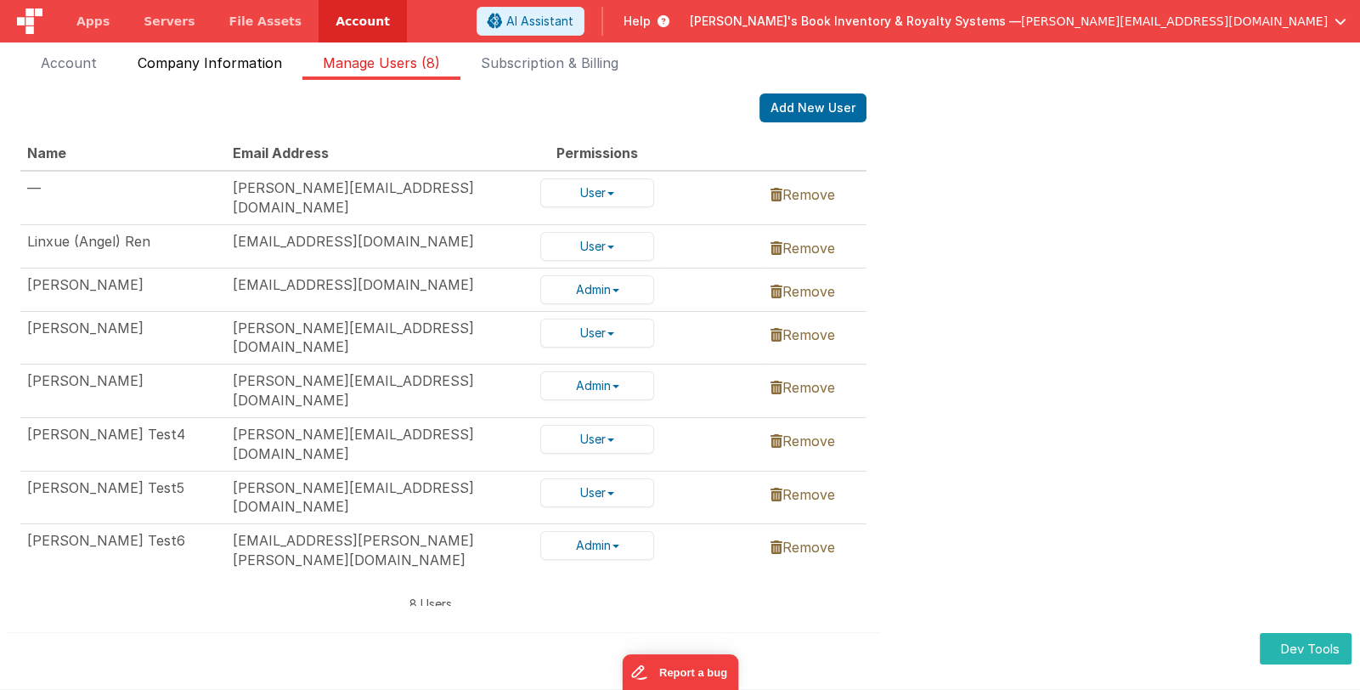
click at [240, 61] on span "Company Information" at bounding box center [210, 66] width 144 height 27
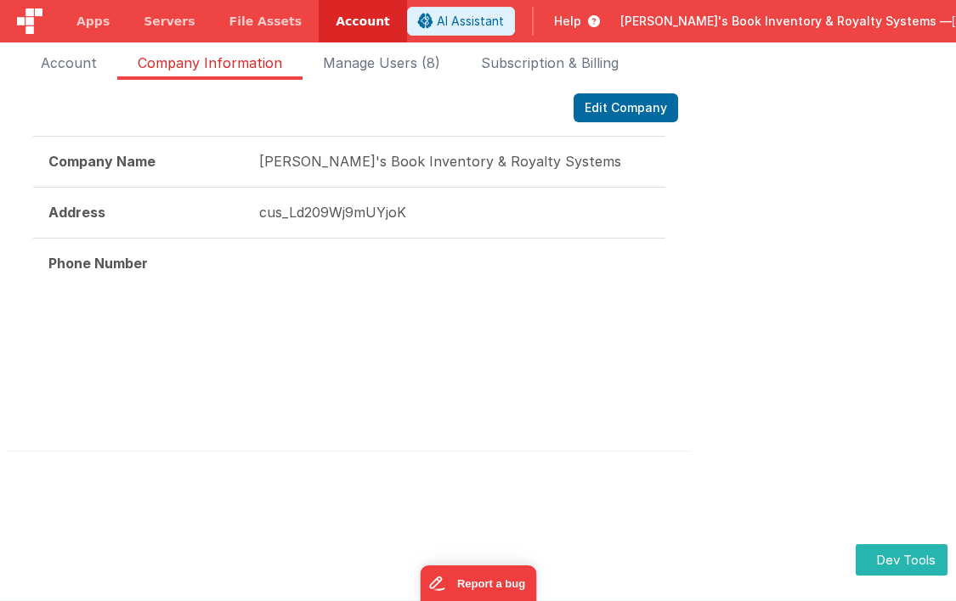
click at [579, 67] on span "Subscription & Billing" at bounding box center [550, 66] width 138 height 27
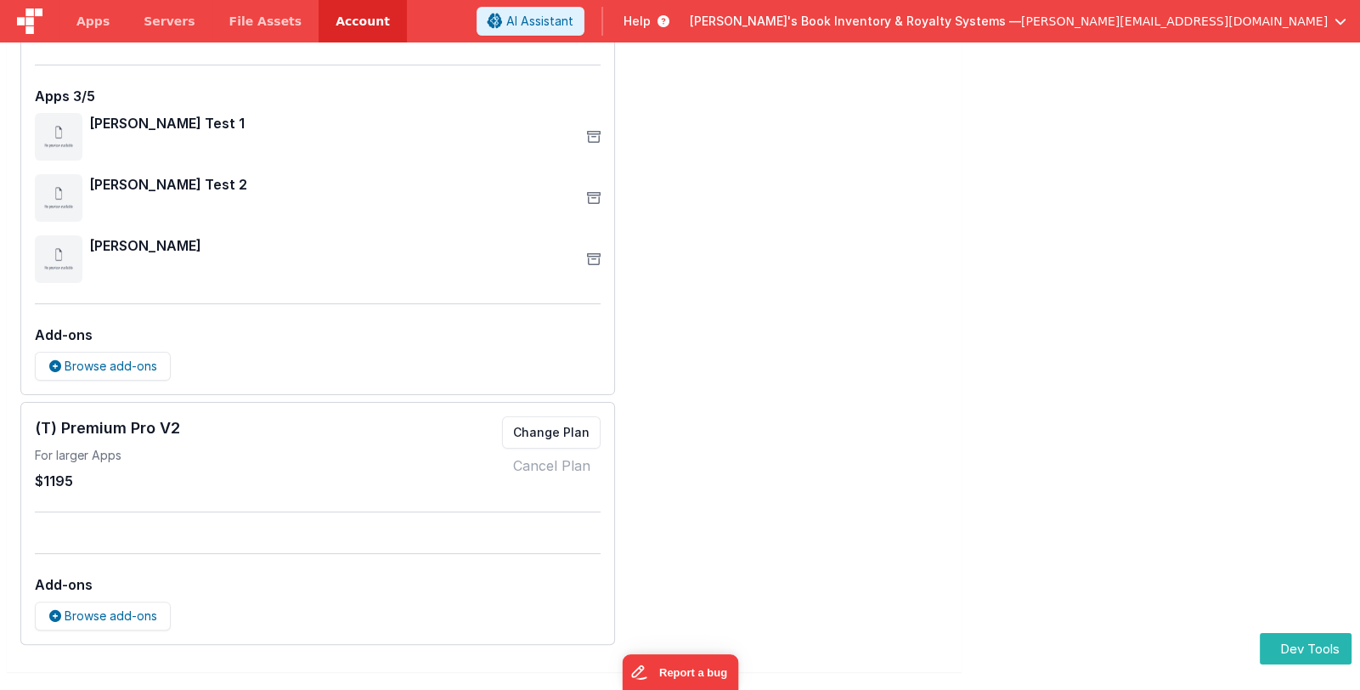
scroll to position [562, 0]
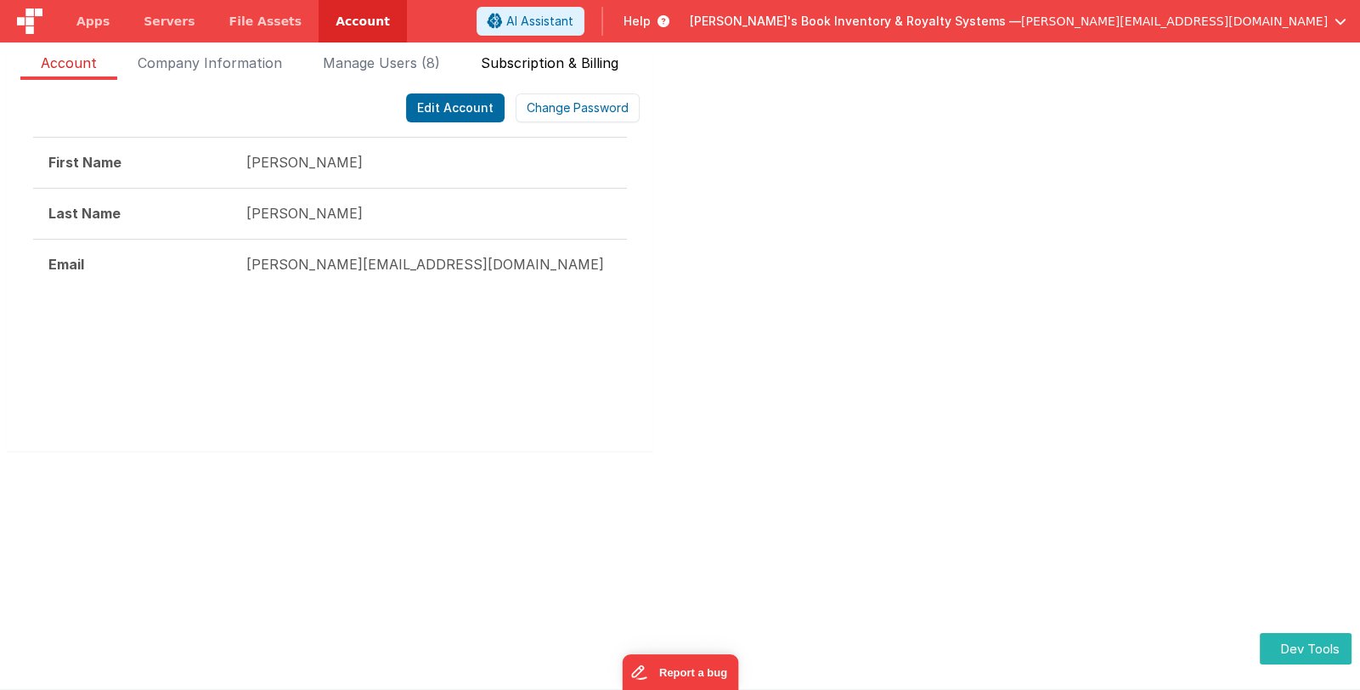
click at [548, 53] on span "Subscription & Billing" at bounding box center [550, 66] width 138 height 27
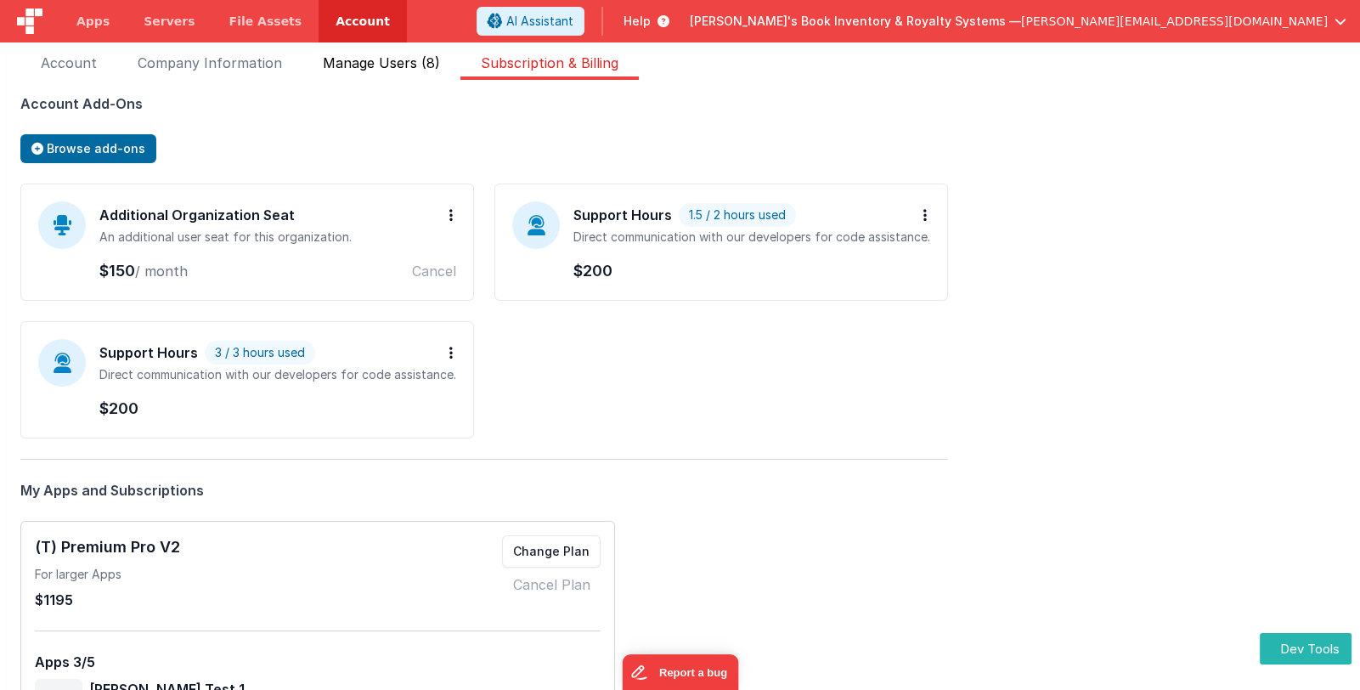
click at [408, 64] on span "Manage Users (8)" at bounding box center [381, 66] width 117 height 27
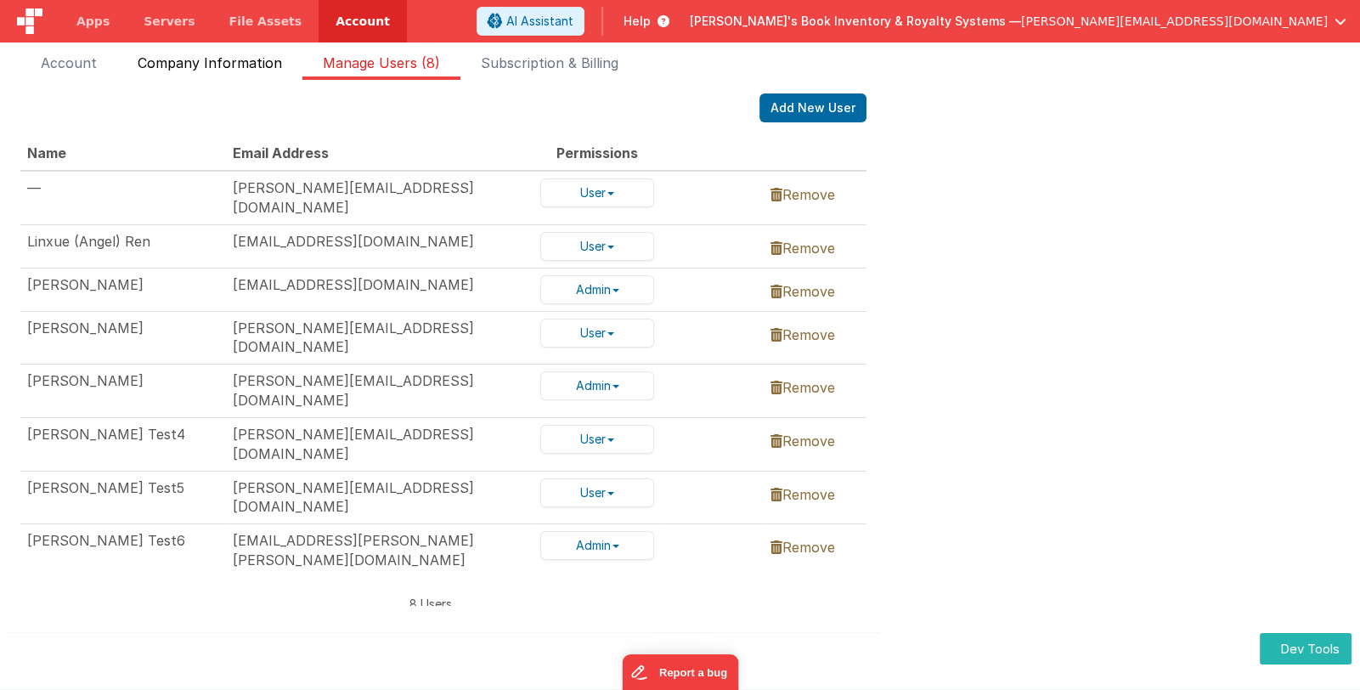
click at [227, 62] on span "Company Information" at bounding box center [210, 66] width 144 height 27
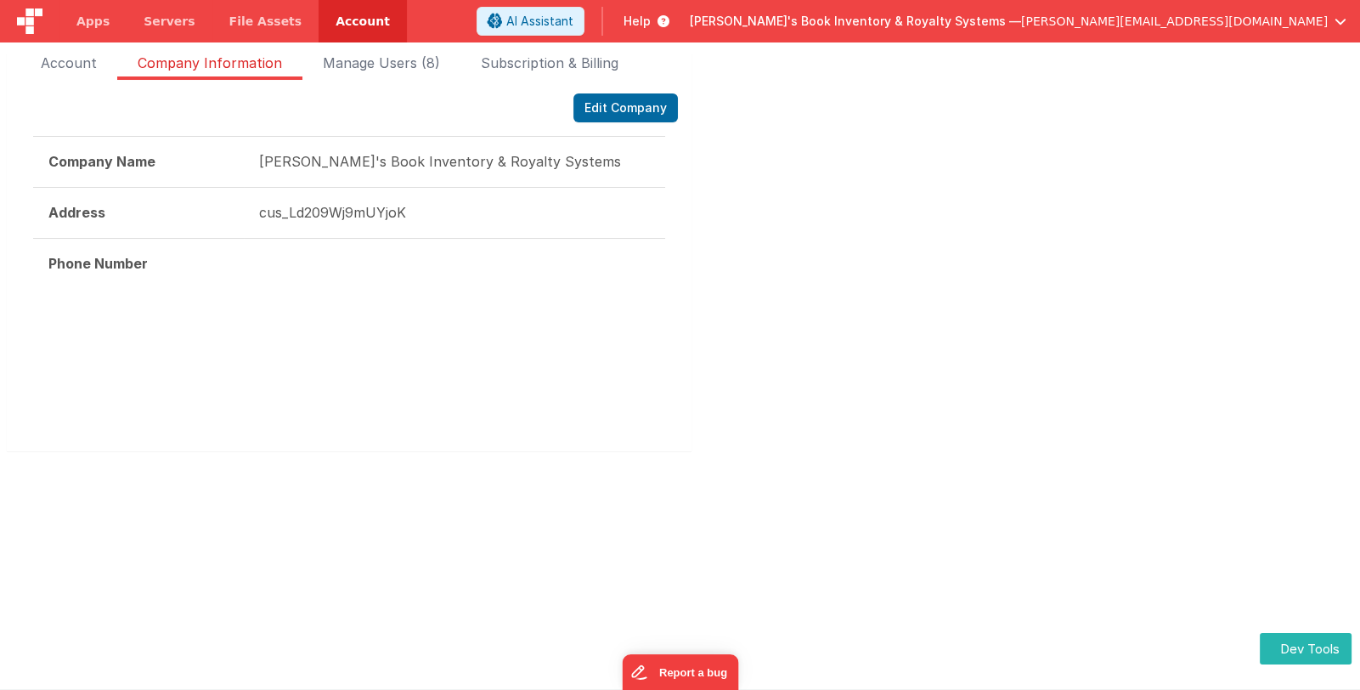
click at [535, 46] on div "Account Company Information Manage Users (8) Subscription & Billing Edit Accoun…" at bounding box center [349, 255] width 685 height 426
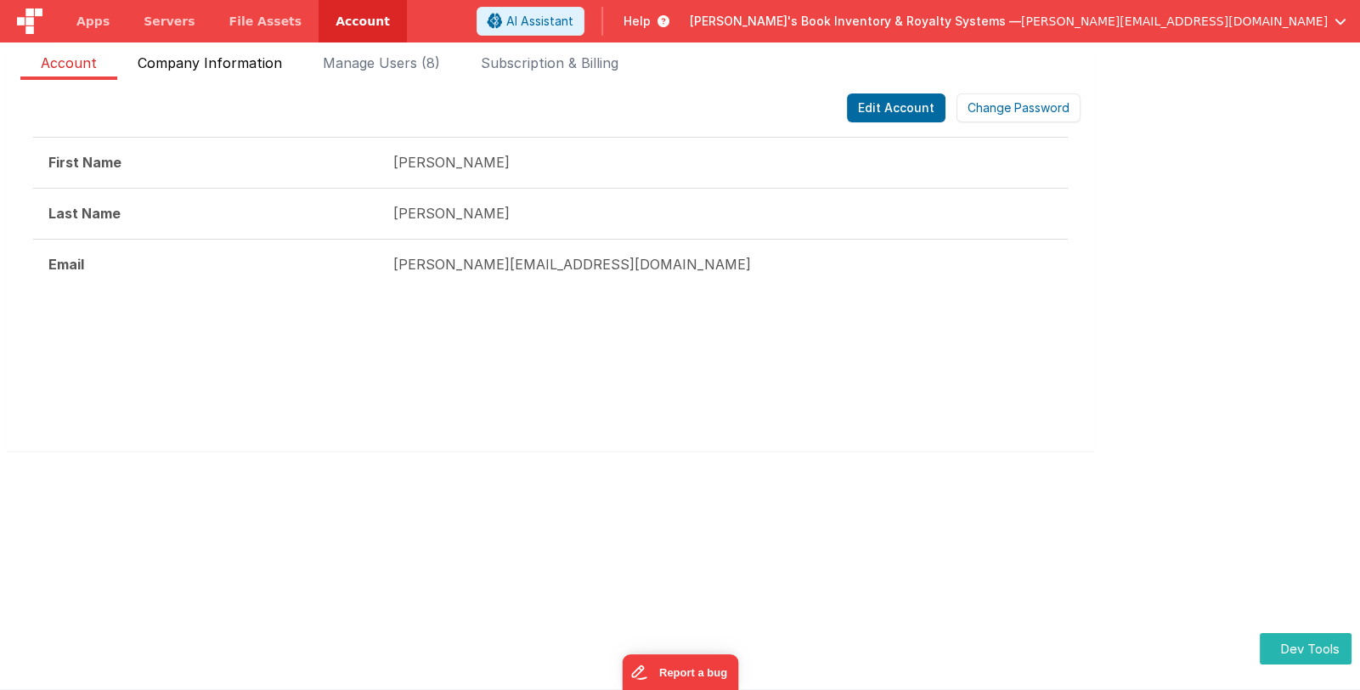
click at [234, 59] on span "Company Information" at bounding box center [210, 66] width 144 height 27
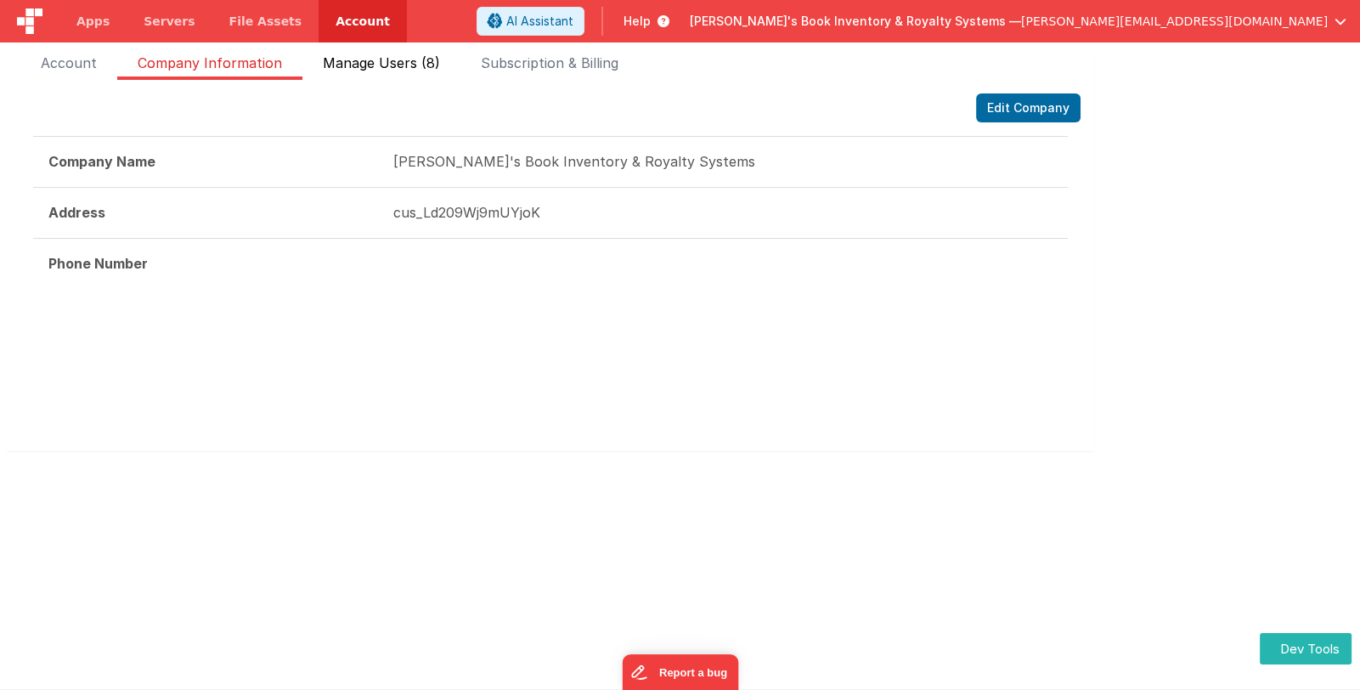
click at [405, 65] on span "Manage Users (8)" at bounding box center [381, 66] width 117 height 27
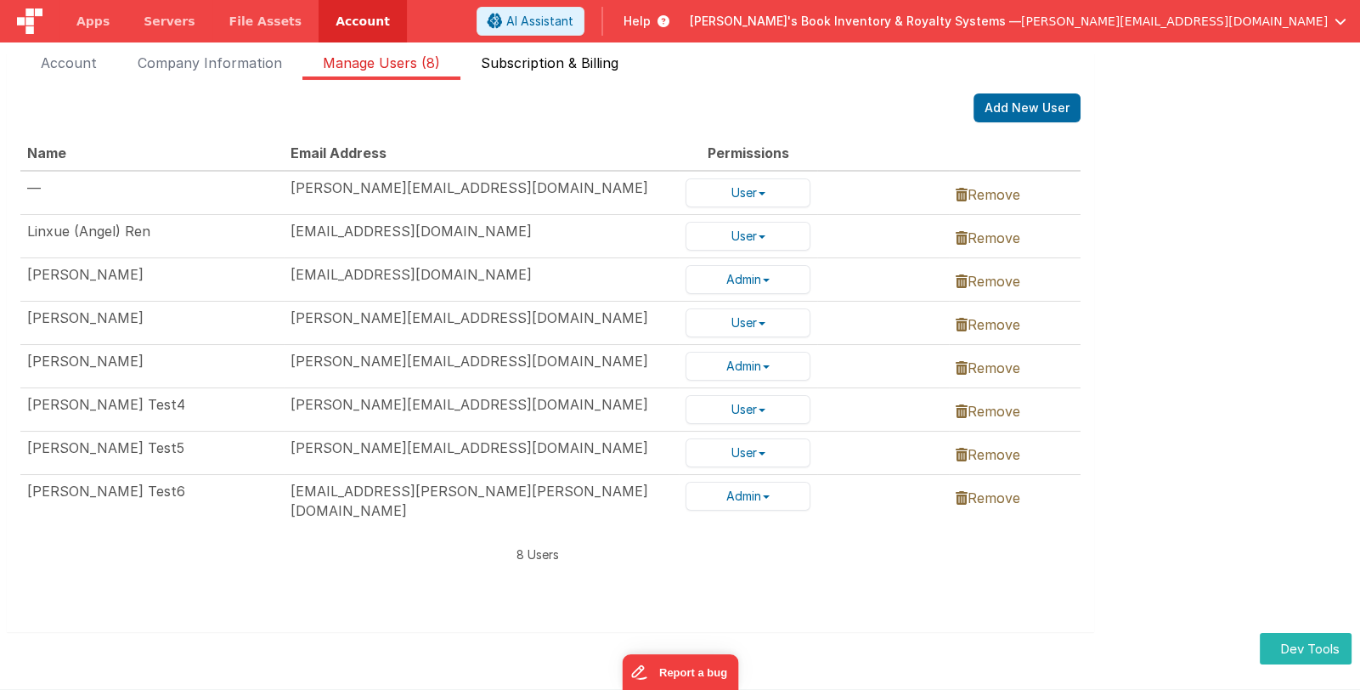
click at [561, 58] on span "Subscription & Billing" at bounding box center [550, 66] width 138 height 27
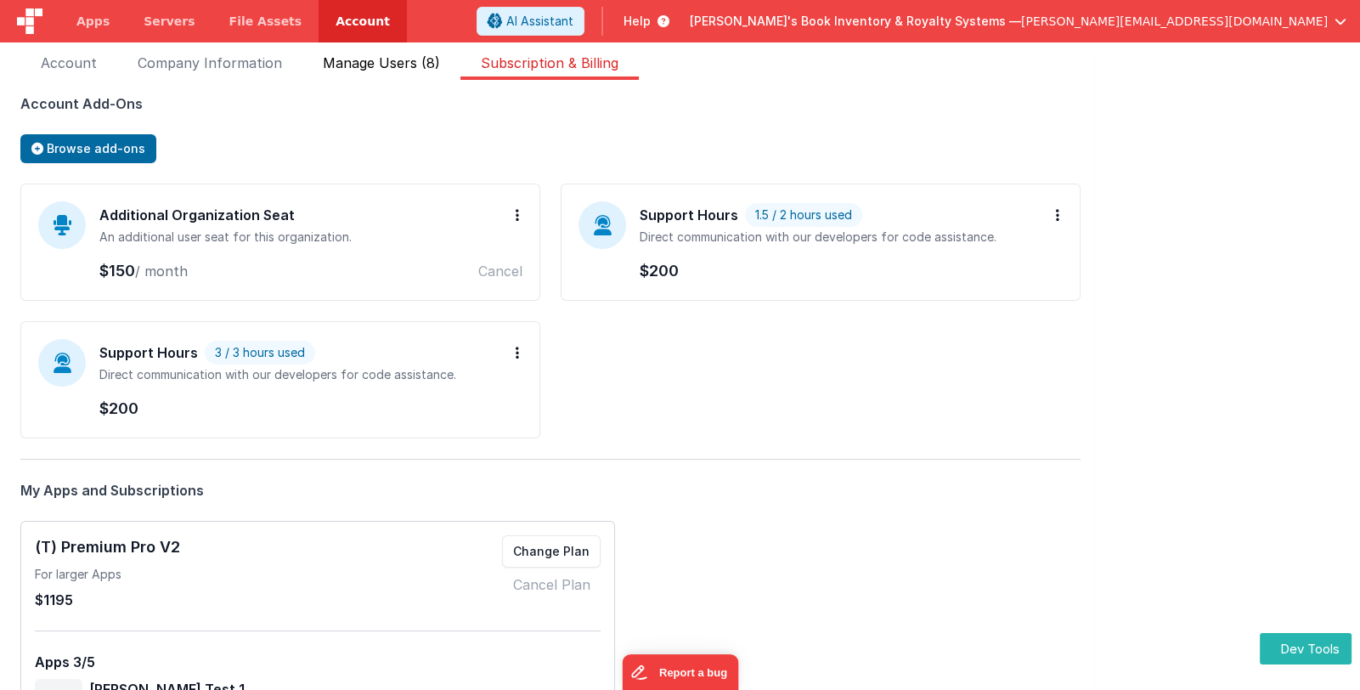
click at [400, 63] on span "Manage Users (8)" at bounding box center [381, 66] width 117 height 27
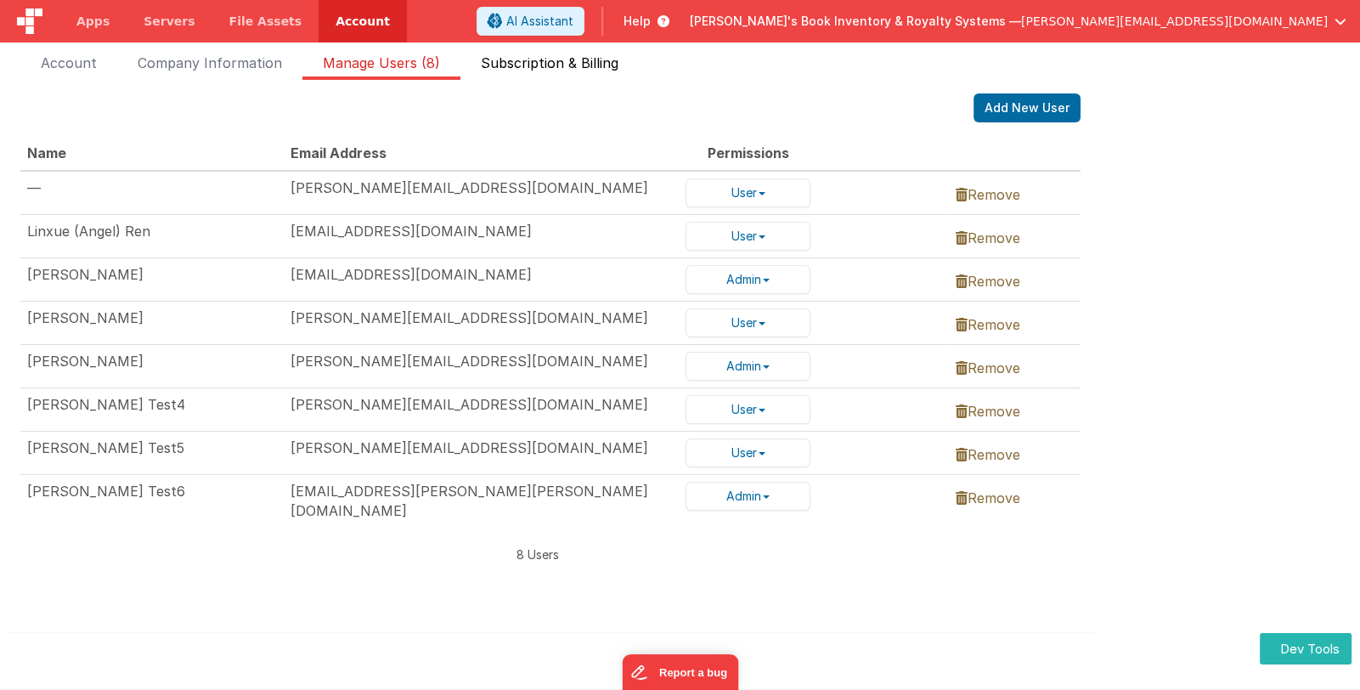
click at [503, 59] on span "Subscription & Billing" at bounding box center [550, 66] width 138 height 27
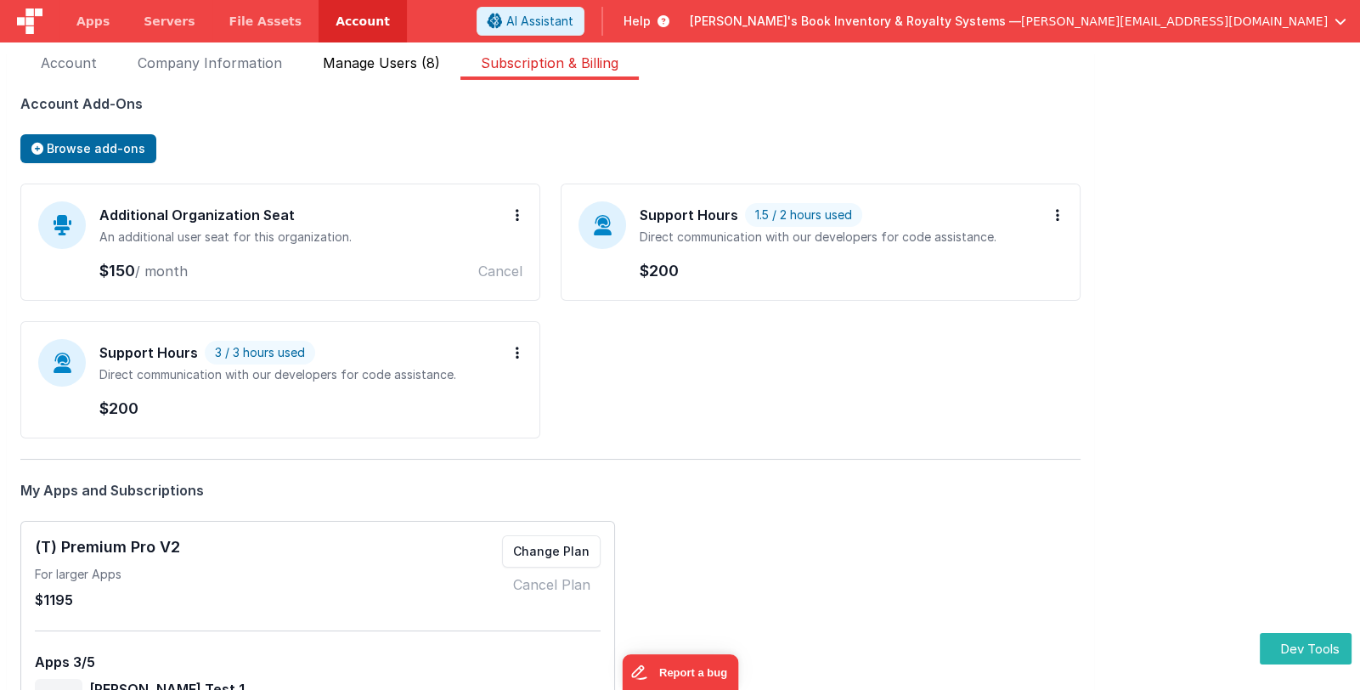
click at [403, 67] on span "Manage Users (8)" at bounding box center [381, 66] width 117 height 27
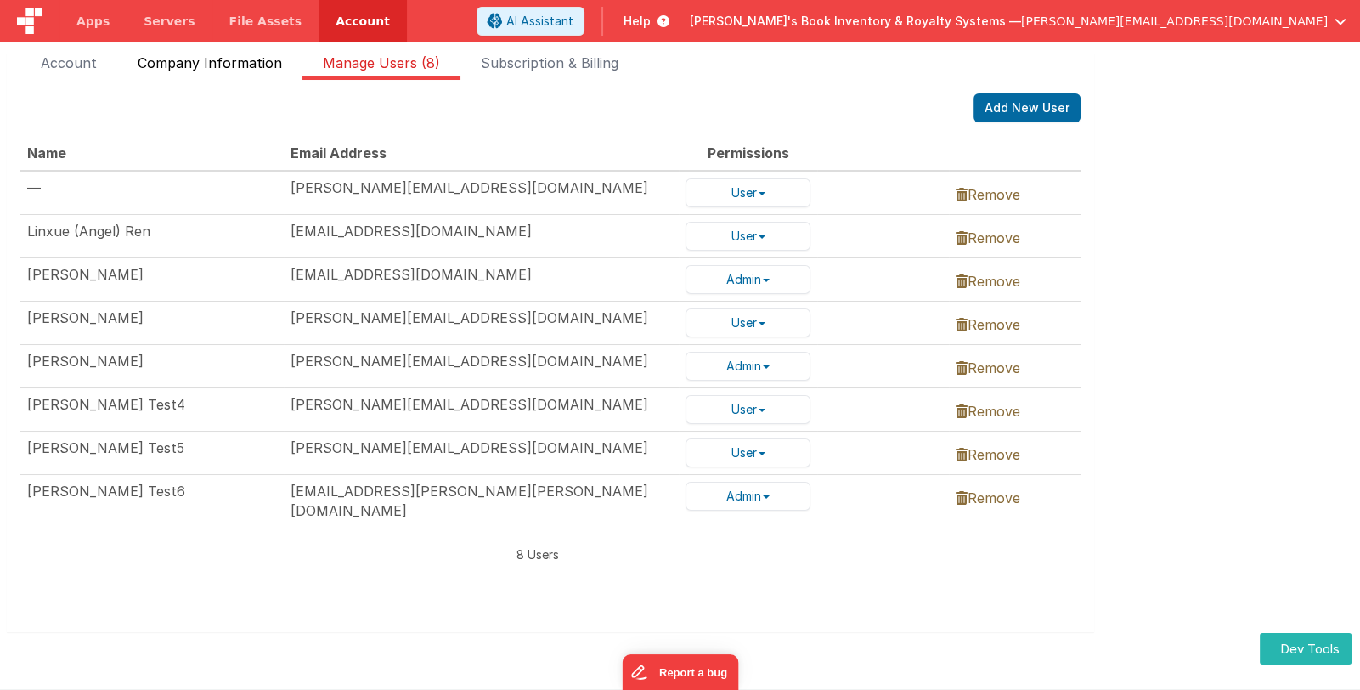
click at [236, 71] on span "Company Information" at bounding box center [210, 66] width 144 height 27
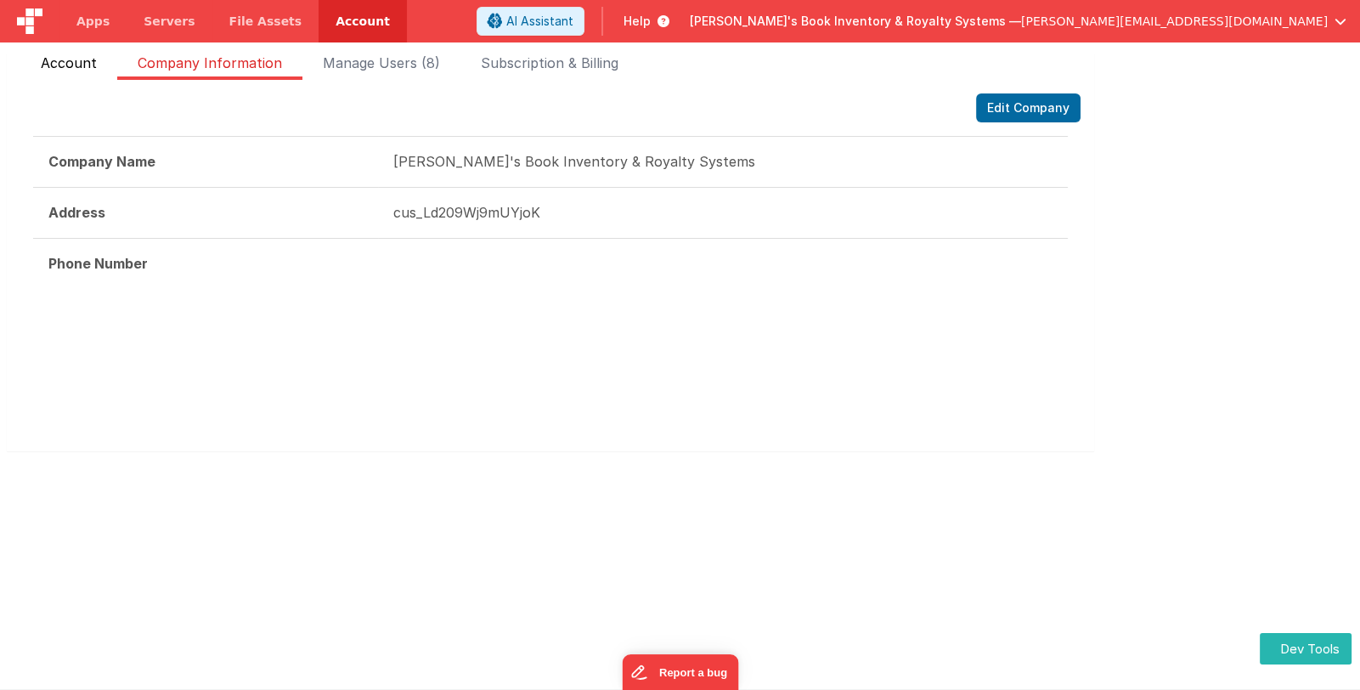
click at [46, 58] on span "Account" at bounding box center [69, 66] width 56 height 27
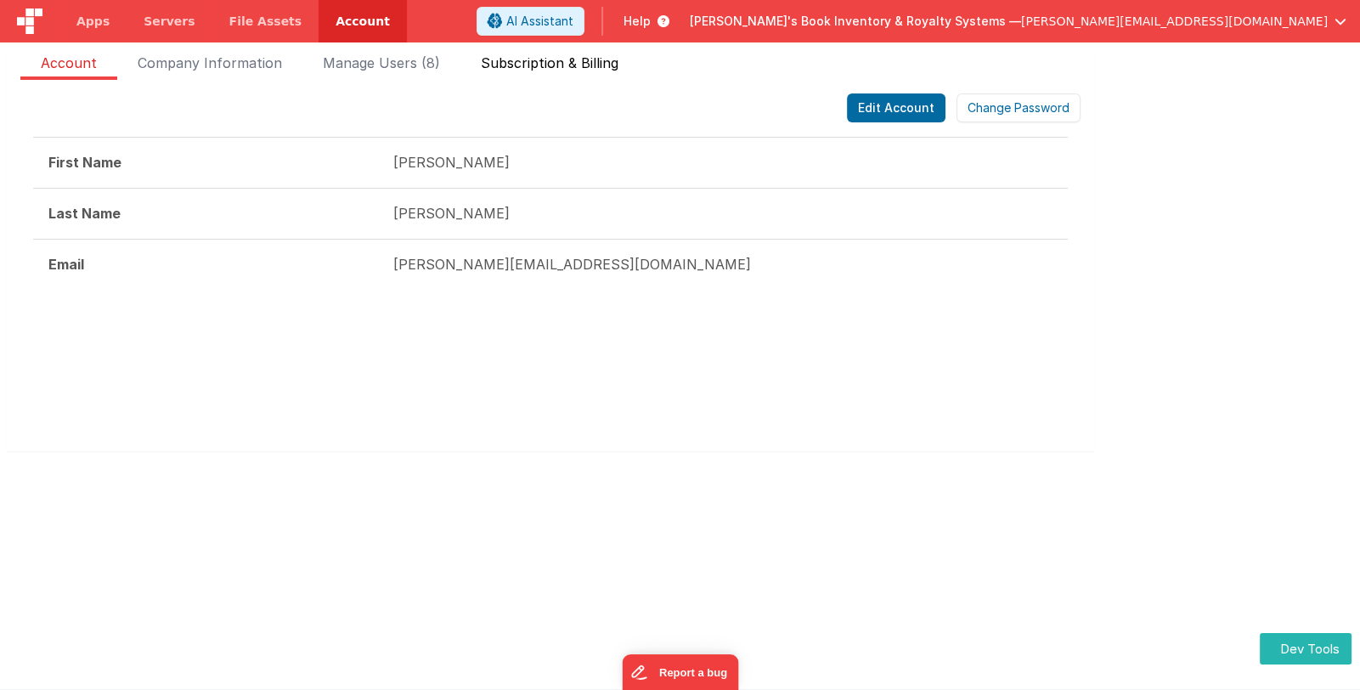
click at [552, 59] on span "Subscription & Billing" at bounding box center [550, 66] width 138 height 27
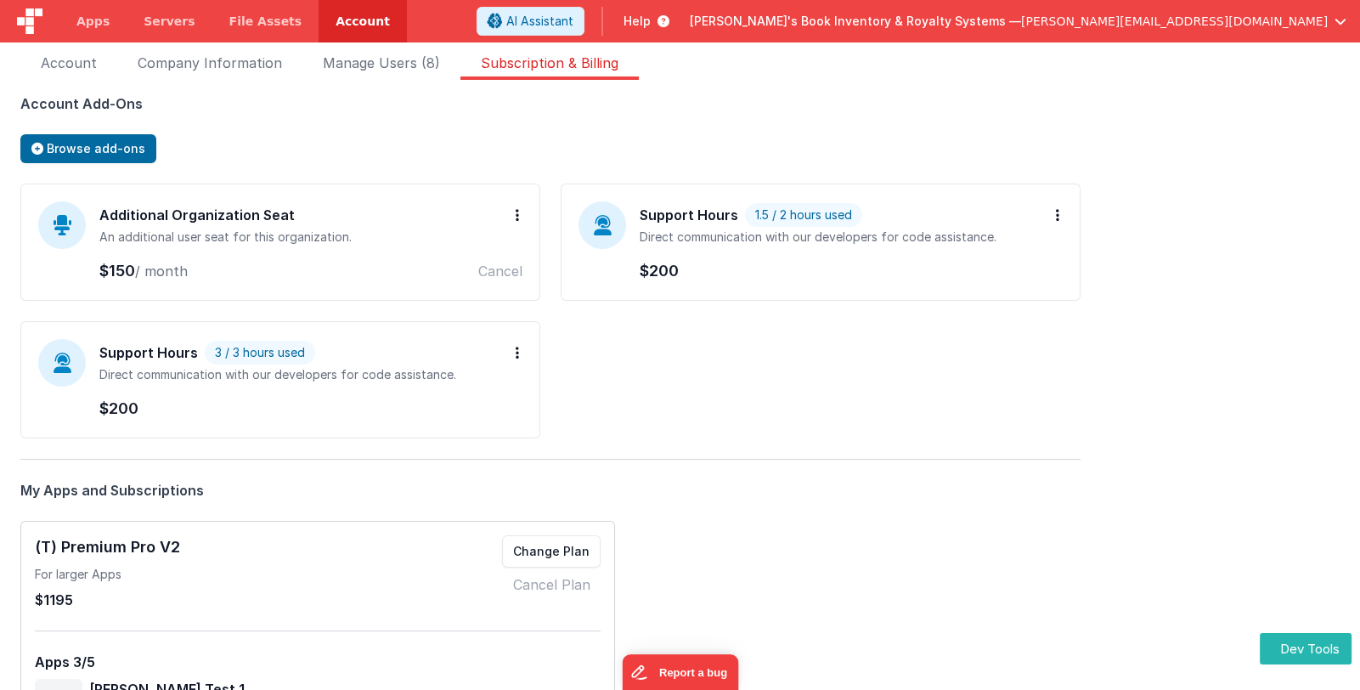
click at [211, 49] on div "Account Company Information Manage Users (8) Subscription & Billing Edit Accoun…" at bounding box center [550, 648] width 1087 height 1212
click at [217, 63] on span "Company Information" at bounding box center [210, 66] width 144 height 27
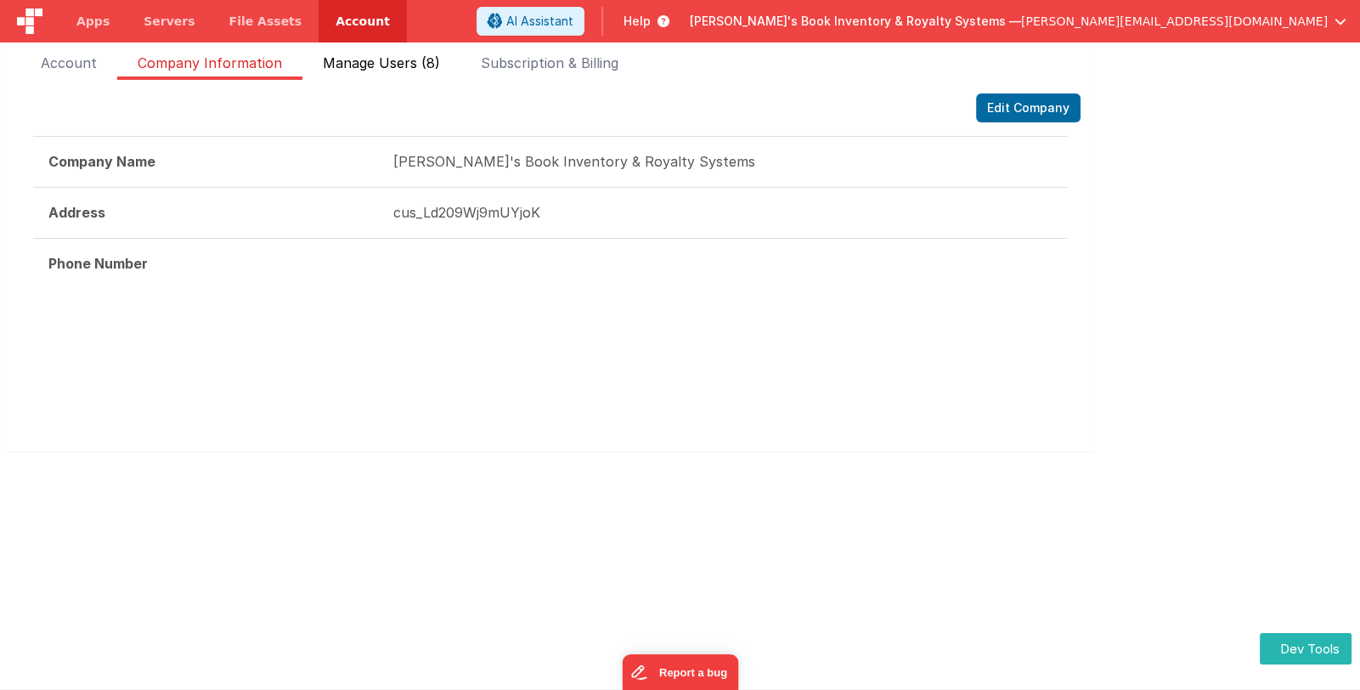
click at [360, 62] on span "Manage Users (8)" at bounding box center [381, 66] width 117 height 27
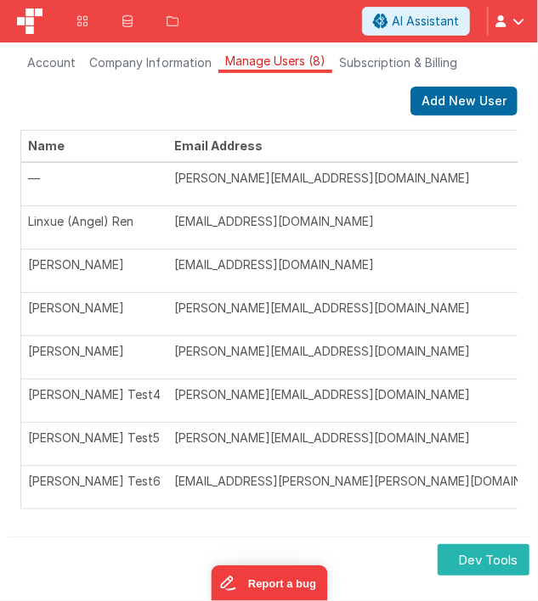
click at [381, 60] on span "Subscription & Billing" at bounding box center [398, 62] width 118 height 17
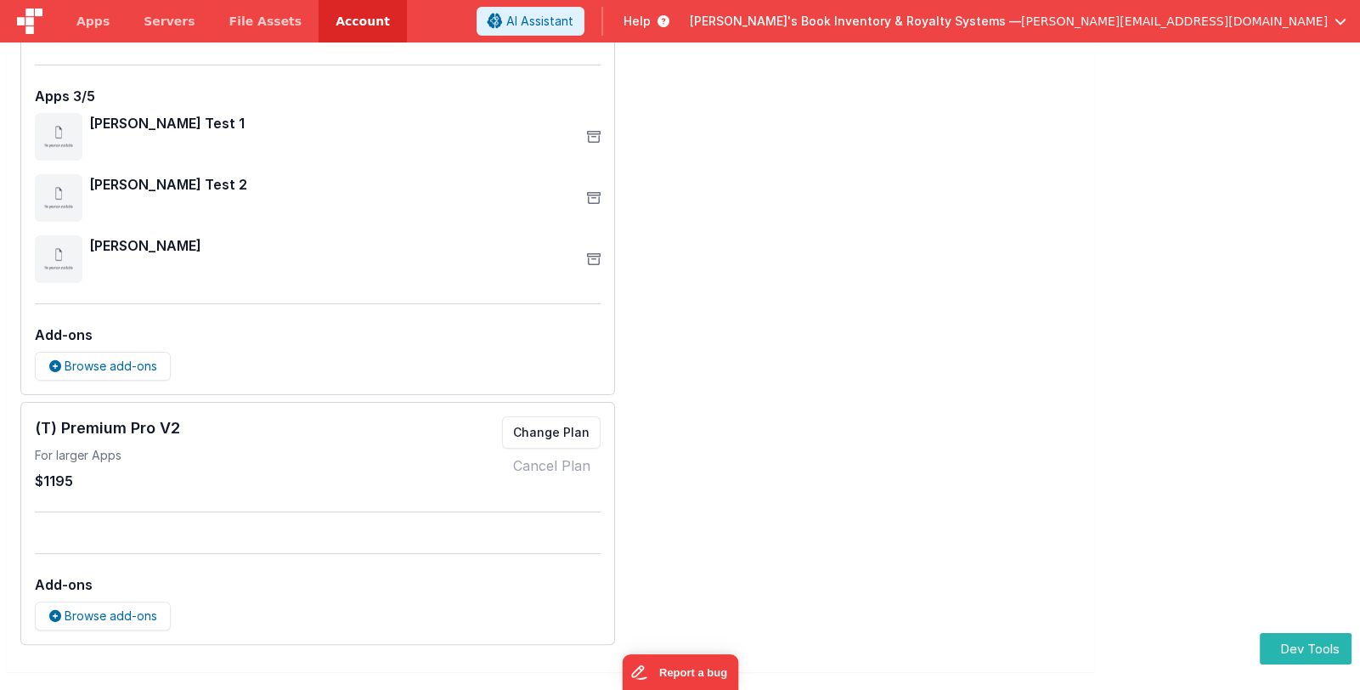
scroll to position [562, 0]
